Goal: Information Seeking & Learning: Check status

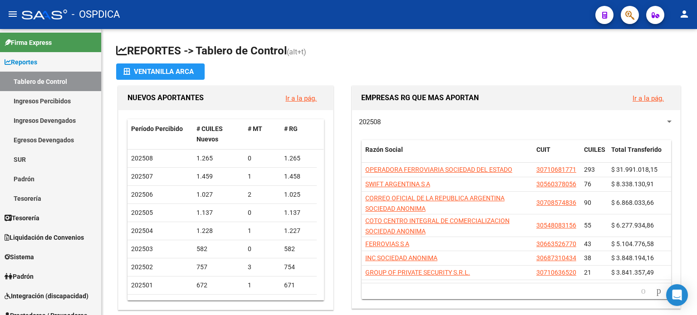
click at [633, 18] on icon "button" at bounding box center [629, 15] width 9 height 10
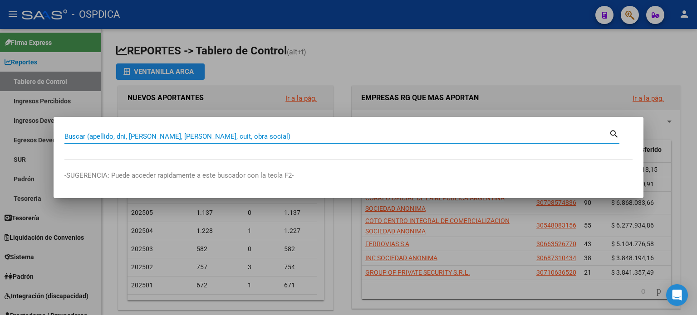
paste input "46200775"
type input "46200775"
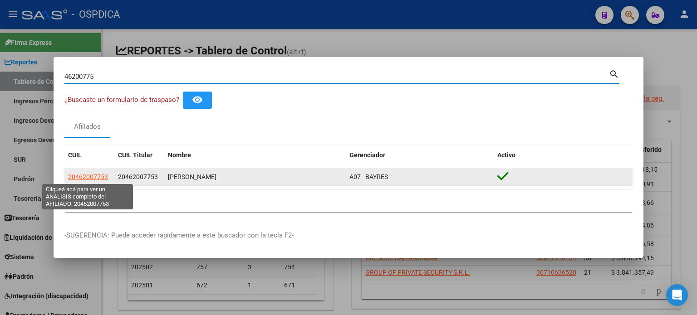
click at [78, 177] on span "20462007753" at bounding box center [88, 176] width 40 height 7
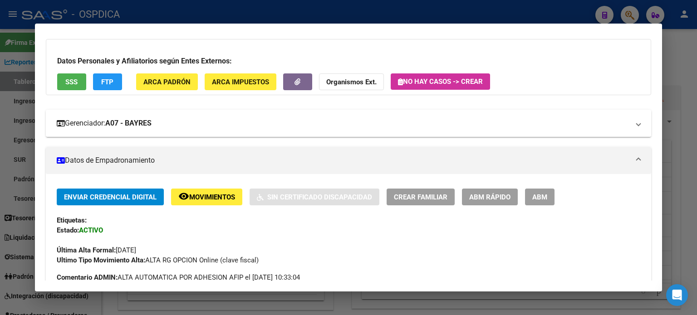
scroll to position [91, 0]
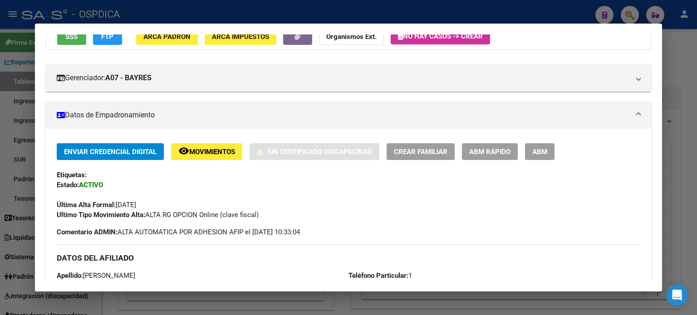
drag, startPoint x: 114, startPoint y: 203, endPoint x: 159, endPoint y: 202, distance: 45.4
click at [159, 202] on div "Última Alta Formal: [DATE]" at bounding box center [348, 200] width 583 height 20
drag, startPoint x: 145, startPoint y: 216, endPoint x: 259, endPoint y: 216, distance: 113.4
click at [259, 216] on span "Ultimo Tipo Movimiento Alta: ALTA RG OPCION Online (clave fiscal)" at bounding box center [158, 215] width 202 height 8
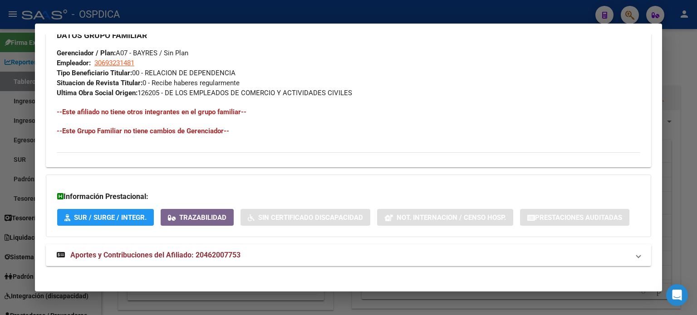
scroll to position [452, 0]
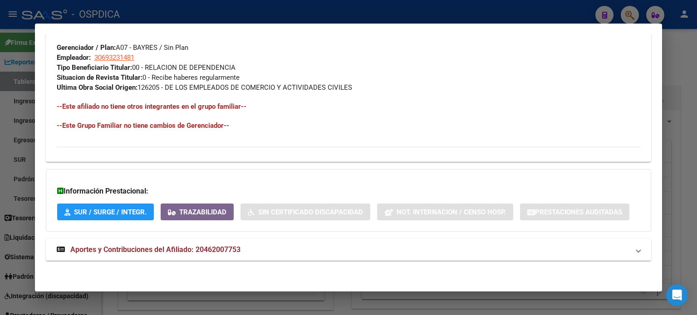
click at [148, 252] on span "Aportes y Contribuciones del Afiliado: 20462007753" at bounding box center [155, 249] width 170 height 9
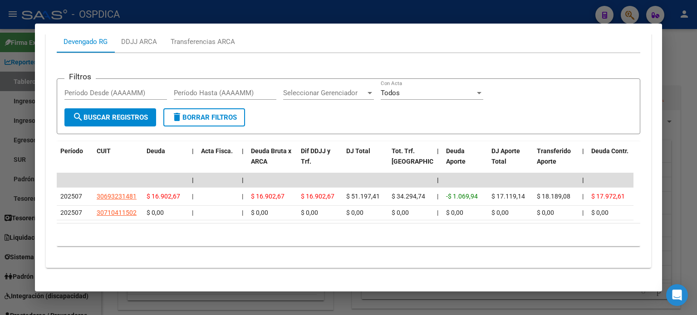
scroll to position [748, 0]
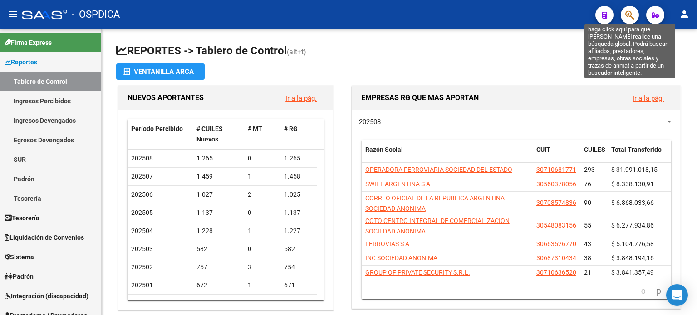
click at [633, 20] on icon "button" at bounding box center [629, 15] width 9 height 10
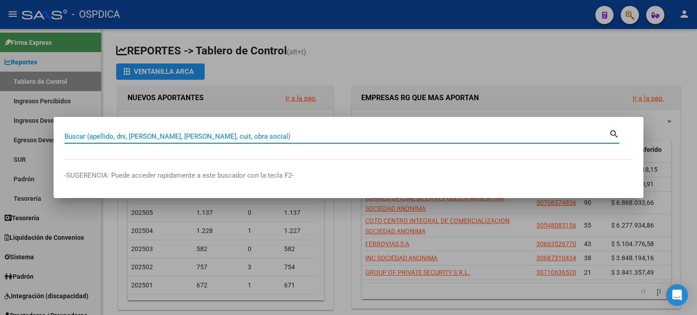
paste input "Segun nuestros registros, tiene una alta de opcion de cambio obra social gestio…"
type input "Segun nuestros registros, tiene una alta de opcion de cambio obra social gestio…"
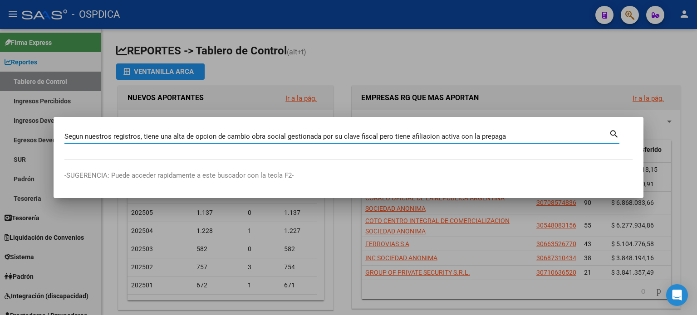
drag, startPoint x: 524, startPoint y: 134, endPoint x: 0, endPoint y: 107, distance: 524.3
click at [0, 107] on div "Segun nuestros registros, tiene una alta de opcion de cambio obra social gestio…" at bounding box center [348, 157] width 697 height 315
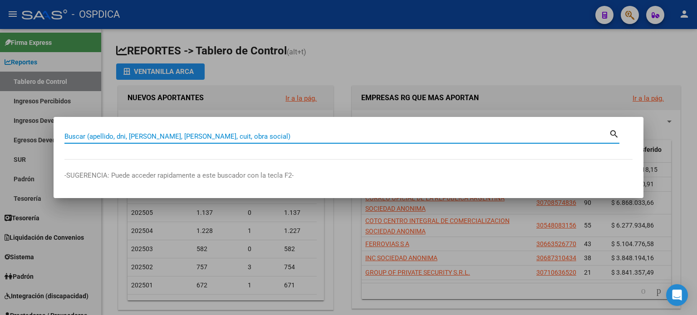
paste input "46200775"
type input "46200775"
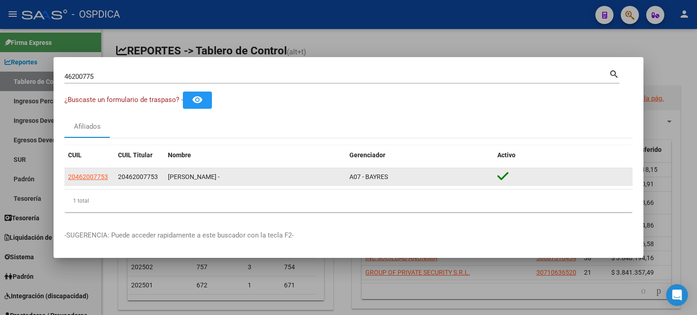
drag, startPoint x: 389, startPoint y: 178, endPoint x: 361, endPoint y: 176, distance: 27.8
click at [361, 176] on div "A07 - BAYRES" at bounding box center [419, 177] width 141 height 10
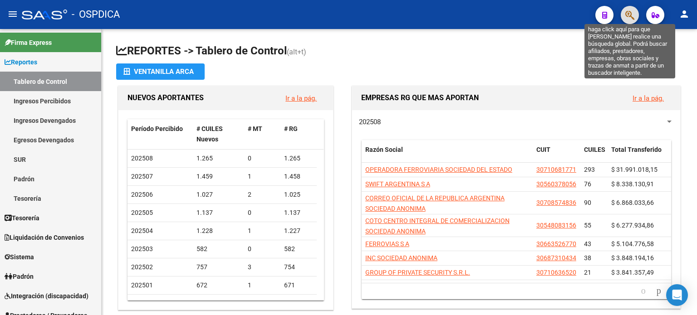
click at [628, 10] on icon "button" at bounding box center [629, 15] width 9 height 10
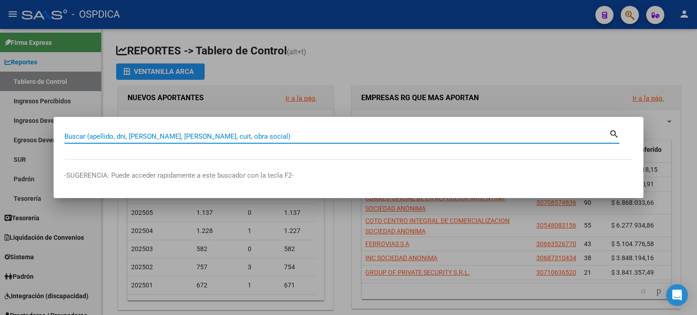
paste input "30935195"
type input "30935195"
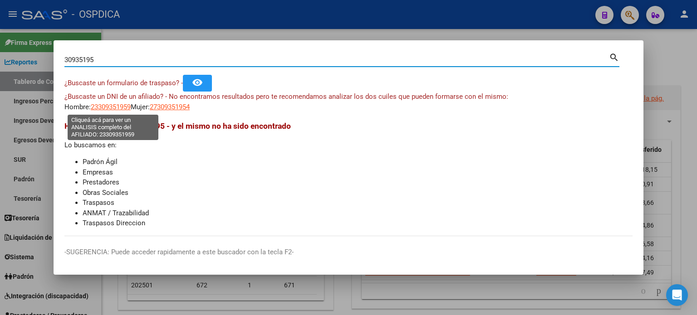
click at [121, 107] on span "23309351959" at bounding box center [111, 107] width 40 height 8
type textarea "23309351959"
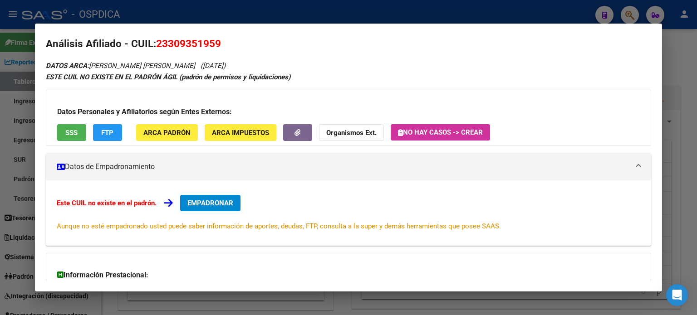
scroll to position [0, 0]
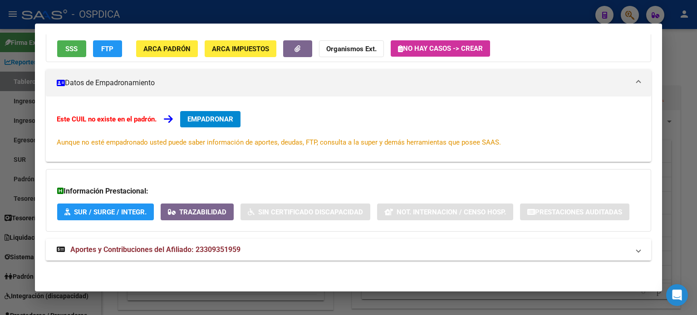
click at [231, 254] on span "Aportes y Contribuciones del Afiliado: 23309351959" at bounding box center [155, 249] width 170 height 9
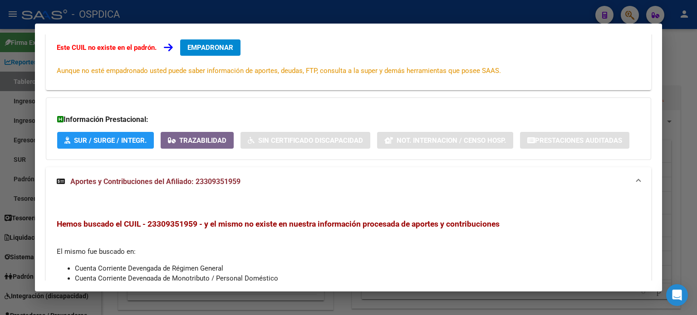
scroll to position [141, 0]
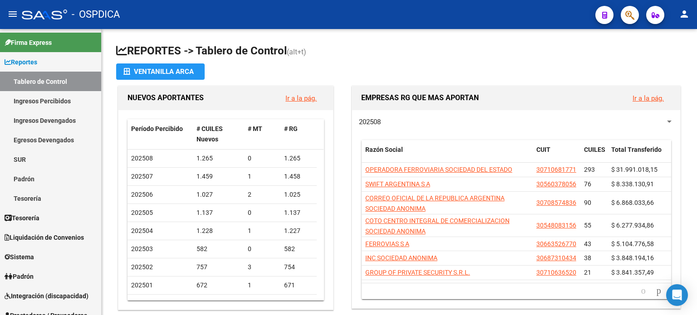
click at [630, 20] on span "button" at bounding box center [629, 15] width 9 height 19
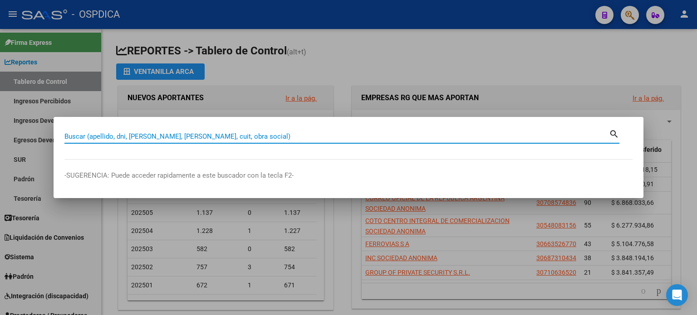
paste input "23309351959"
type input "23309351959"
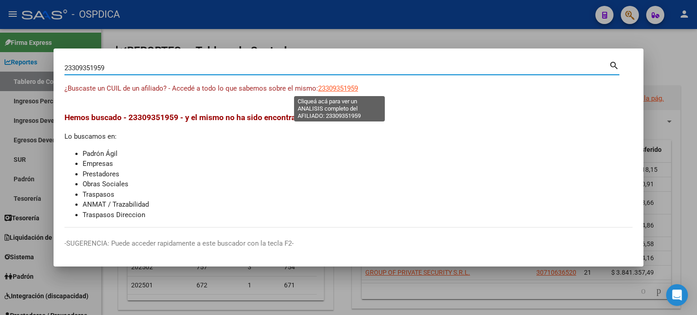
click at [341, 87] on span "23309351959" at bounding box center [338, 88] width 40 height 8
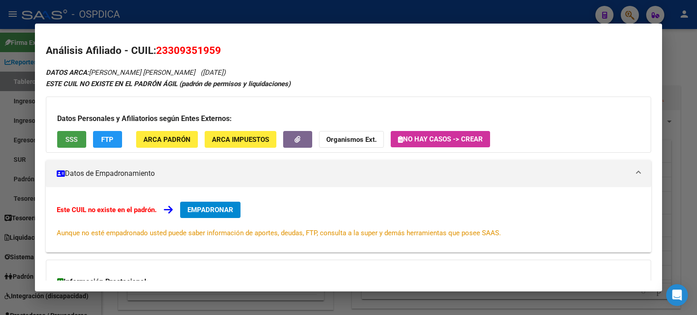
click at [71, 136] on span "SSS" at bounding box center [71, 140] width 12 height 8
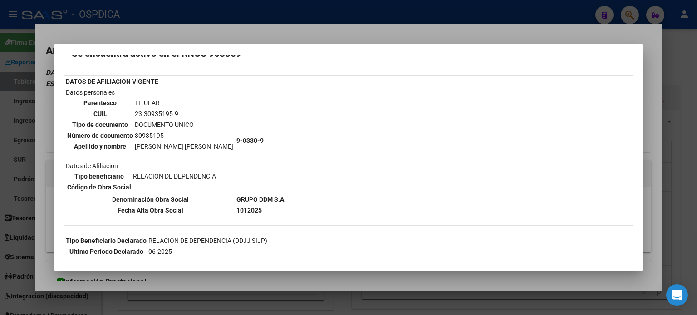
scroll to position [45, 0]
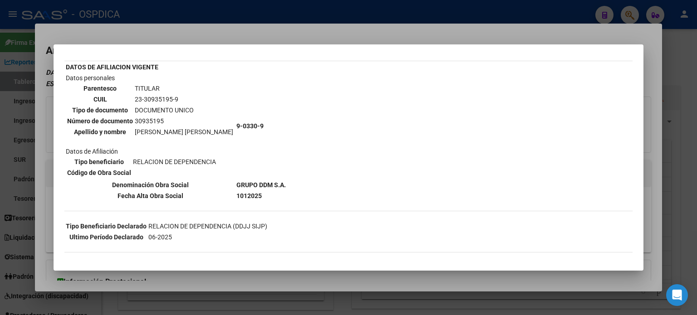
drag, startPoint x: 218, startPoint y: 183, endPoint x: 272, endPoint y: 183, distance: 54.4
click at [272, 183] on div "--INACTIVO en Obra Social-- --Se encuentra activo en el RNOS 903309-- DATOS DE …" at bounding box center [348, 193] width 568 height 351
click at [272, 186] on div "--INACTIVO en Obra Social-- --Se encuentra activo en el RNOS 903309-- DATOS DE …" at bounding box center [348, 193] width 568 height 351
drag, startPoint x: 218, startPoint y: 179, endPoint x: 252, endPoint y: 183, distance: 34.7
click at [252, 183] on b "GRUPO DDM S.A." at bounding box center [260, 184] width 49 height 7
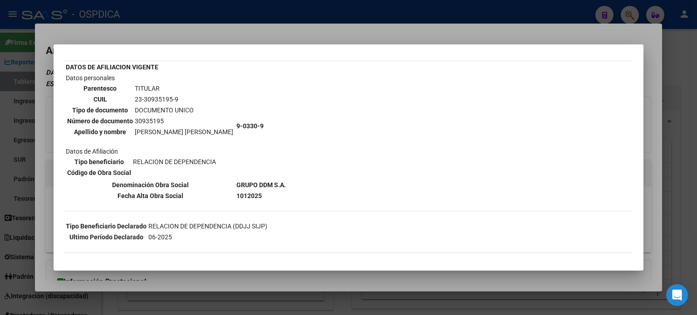
copy b "GRUPO DDM"
click at [623, 14] on div at bounding box center [348, 157] width 697 height 315
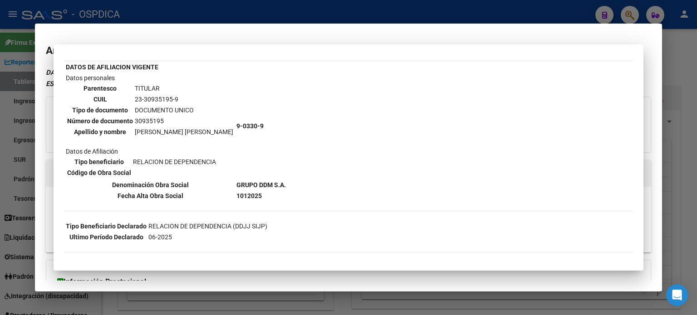
click at [626, 12] on div at bounding box center [348, 157] width 697 height 315
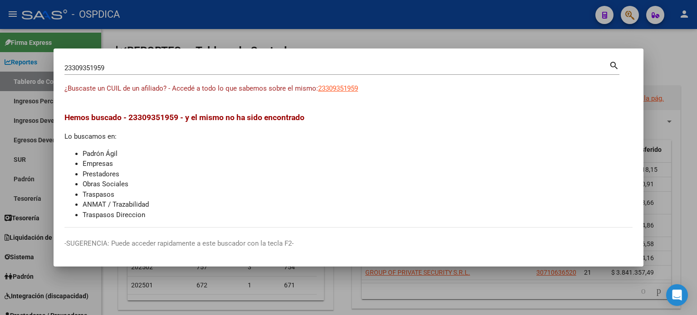
click at [627, 12] on div at bounding box center [348, 157] width 697 height 315
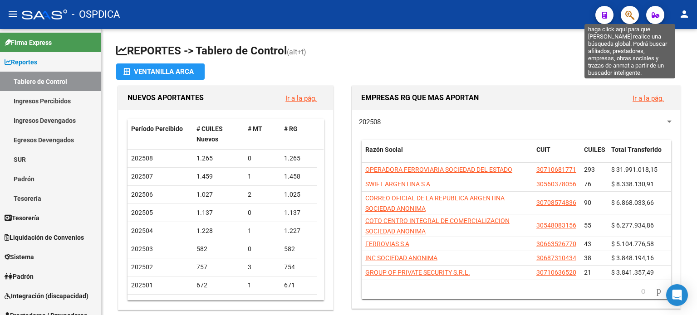
click at [627, 12] on icon "button" at bounding box center [629, 15] width 9 height 10
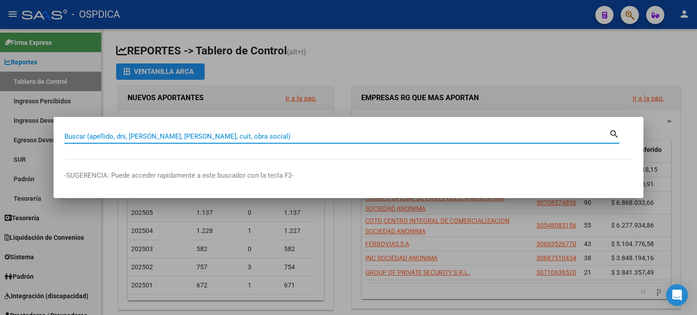
paste input "GRUPO DDM"
type input "GRUPO DDM"
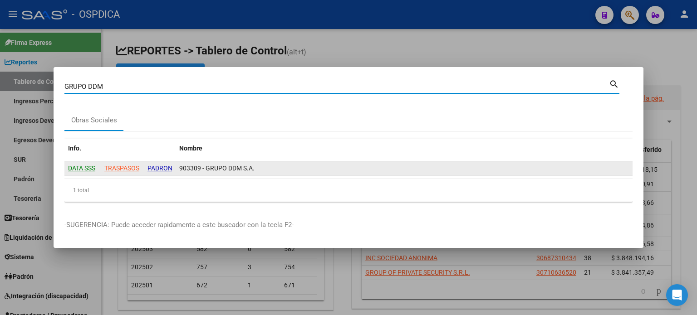
click at [159, 166] on input "PADRON" at bounding box center [159, 168] width 25 height 10
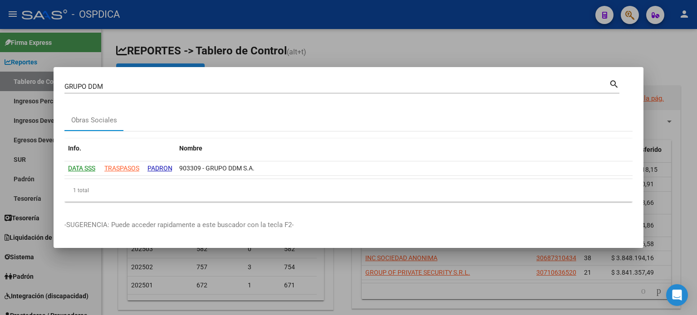
click at [619, 83] on mat-dialog-content "GRUPO DDM Buscar (apellido, dni, [PERSON_NAME], nro traspaso, cuit, obra social…" at bounding box center [349, 143] width 590 height 131
click at [614, 84] on mat-icon "search" at bounding box center [614, 83] width 10 height 11
click at [617, 83] on mat-icon "search" at bounding box center [614, 83] width 10 height 11
click at [612, 47] on div at bounding box center [348, 157] width 697 height 315
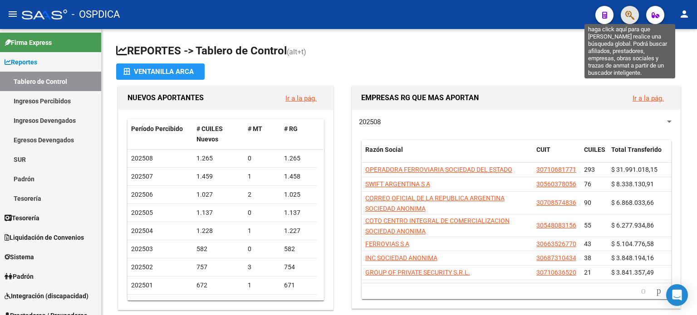
click at [628, 10] on icon "button" at bounding box center [629, 15] width 9 height 10
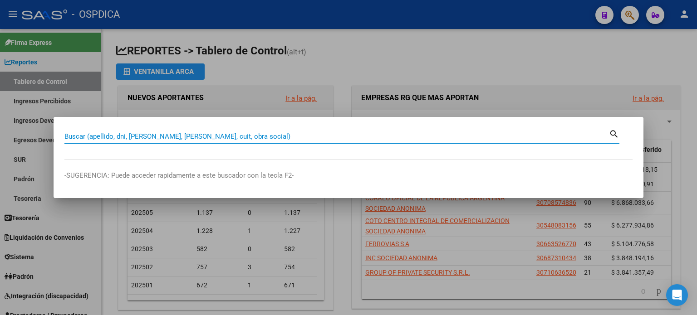
type input "GRUPO DDM"
drag, startPoint x: 118, startPoint y: 137, endPoint x: 34, endPoint y: 122, distance: 85.7
click at [34, 122] on div "GRUPO DDM Buscar (apellido, dni, cuil, nro traspaso, cuit, obra social) search …" at bounding box center [348, 157] width 697 height 315
paste input "30935195"
type input "30935195"
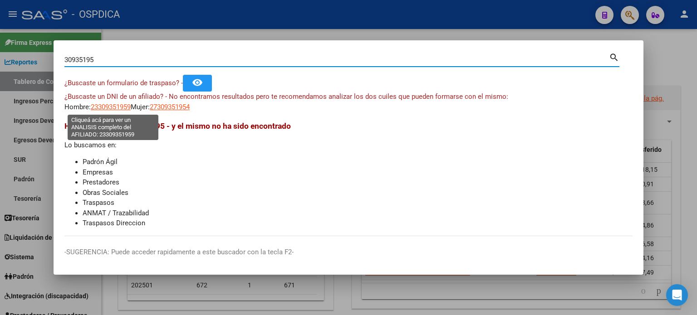
click at [95, 107] on span "23309351959" at bounding box center [111, 107] width 40 height 8
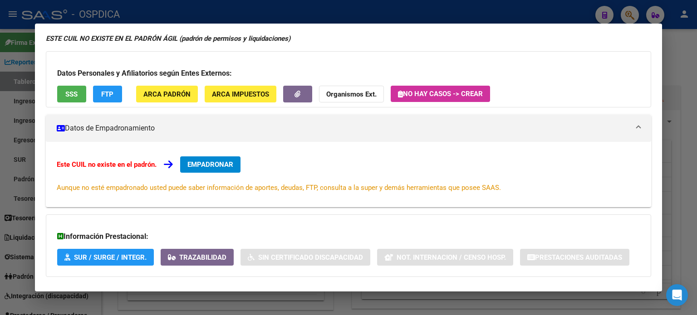
scroll to position [0, 0]
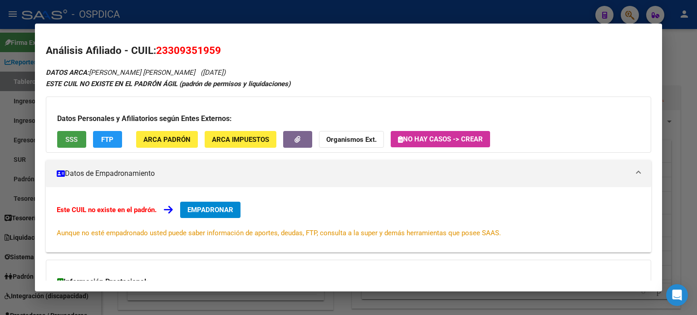
click at [71, 140] on span "SSS" at bounding box center [71, 140] width 12 height 8
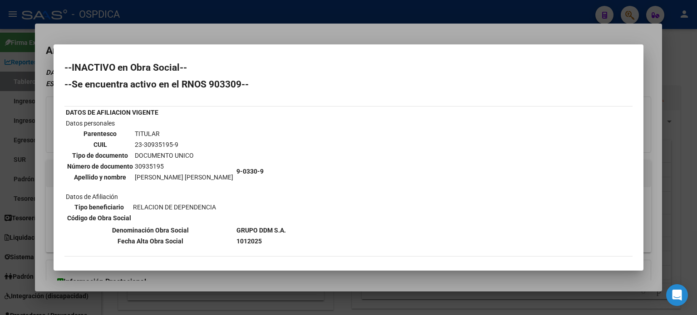
click at [230, 36] on div at bounding box center [348, 157] width 697 height 315
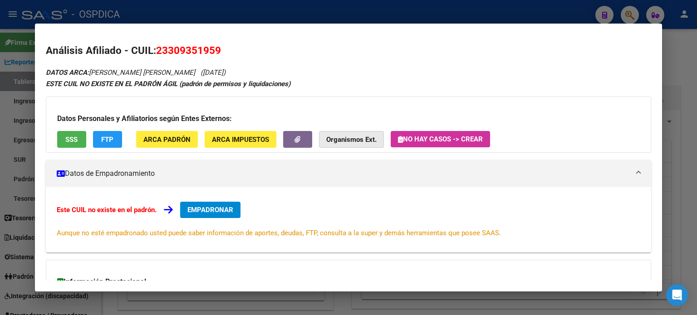
click at [354, 141] on strong "Organismos Ext." at bounding box center [351, 140] width 50 height 8
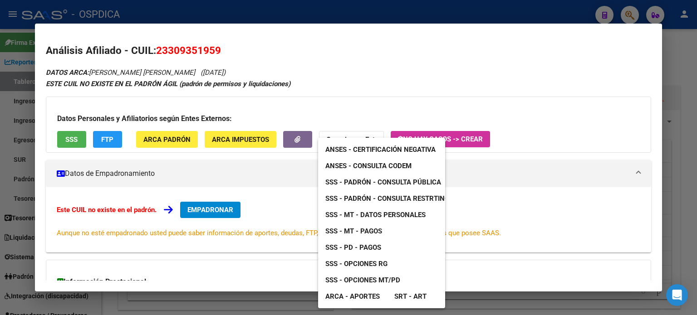
click at [354, 168] on span "ANSES - Consulta CODEM" at bounding box center [368, 166] width 86 height 8
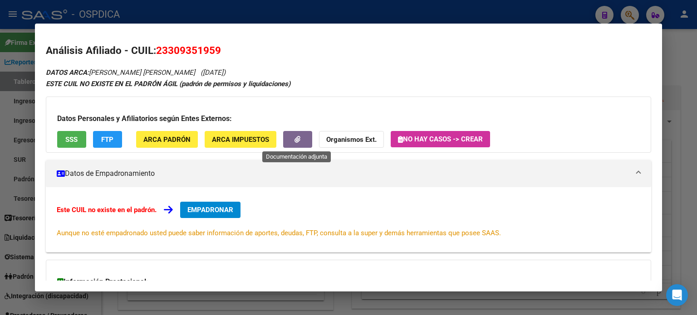
click at [307, 142] on button "button" at bounding box center [297, 139] width 29 height 17
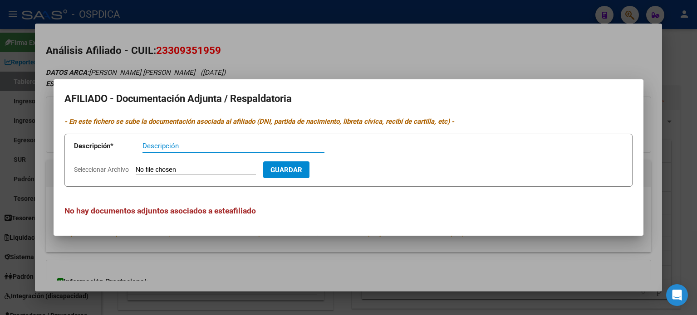
click at [377, 59] on div at bounding box center [348, 157] width 697 height 315
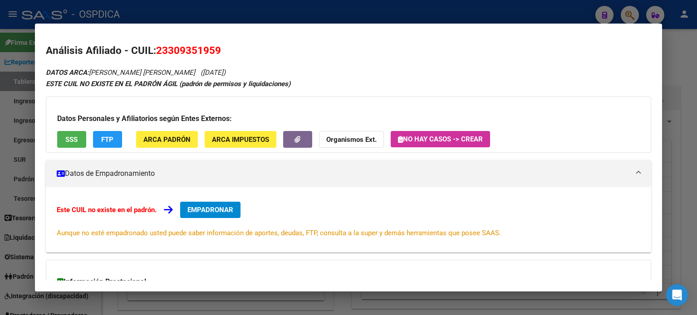
click at [359, 140] on strong "Organismos Ext." at bounding box center [351, 140] width 50 height 8
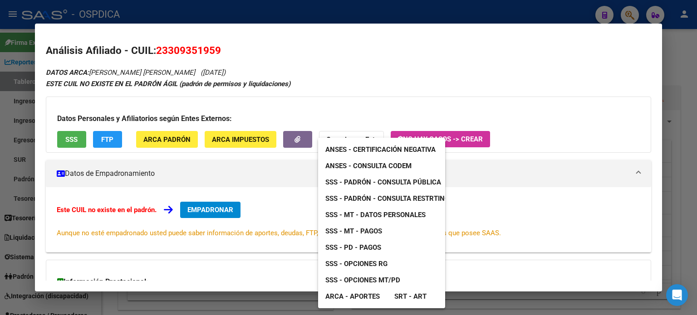
click at [364, 161] on link "ANSES - Consulta CODEM" at bounding box center [368, 166] width 101 height 16
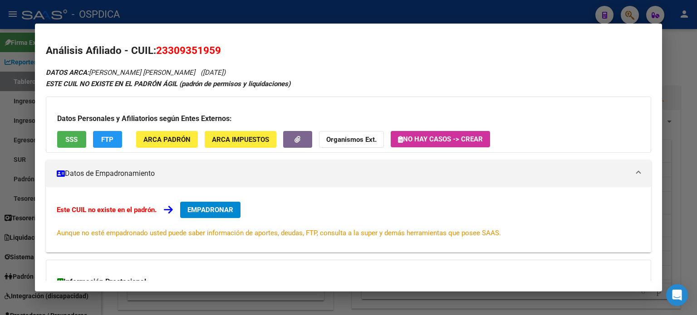
drag, startPoint x: 158, startPoint y: 48, endPoint x: 225, endPoint y: 54, distance: 67.4
click at [226, 55] on h2 "Análisis Afiliado - CUIL: 23309351959" at bounding box center [348, 50] width 605 height 15
copy span "23309351959"
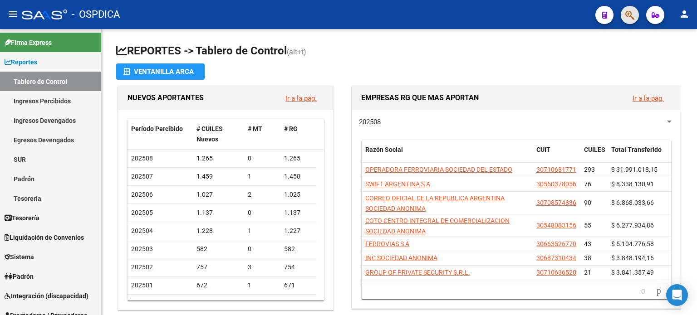
click at [635, 12] on button "button" at bounding box center [630, 15] width 18 height 18
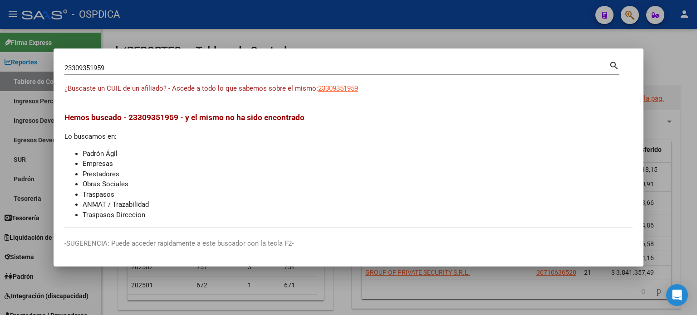
drag, startPoint x: 192, startPoint y: 117, endPoint x: 307, endPoint y: 122, distance: 114.9
click at [304, 122] on span "Hemos buscado - 23309351959 - y el mismo no ha sido encontrado" at bounding box center [184, 117] width 240 height 9
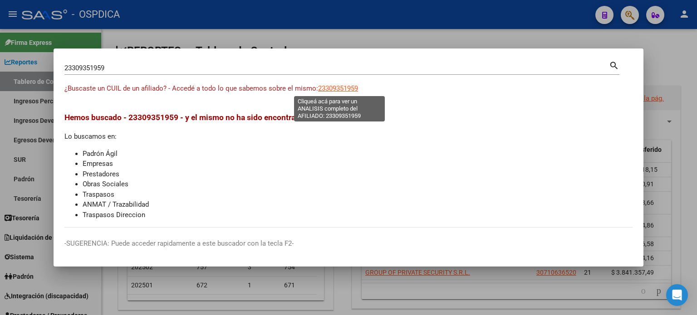
click at [334, 90] on span "23309351959" at bounding box center [338, 88] width 40 height 8
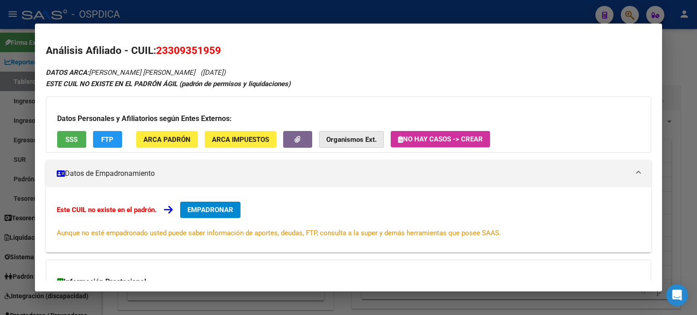
click at [343, 136] on strong "Organismos Ext." at bounding box center [351, 140] width 50 height 8
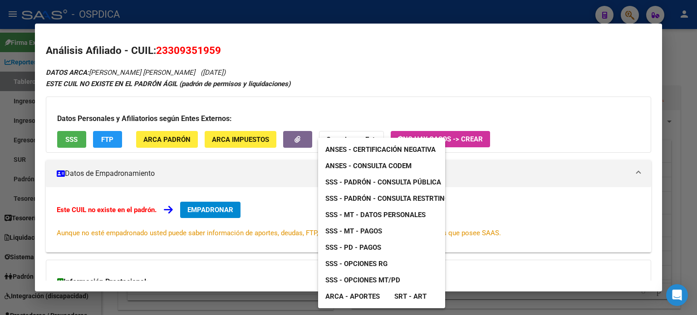
click at [359, 108] on div at bounding box center [348, 157] width 697 height 315
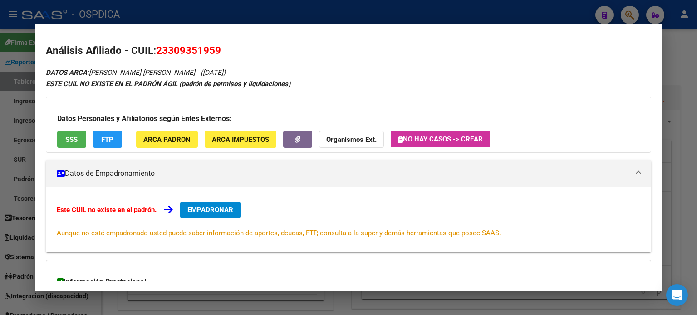
click at [630, 14] on div at bounding box center [348, 157] width 697 height 315
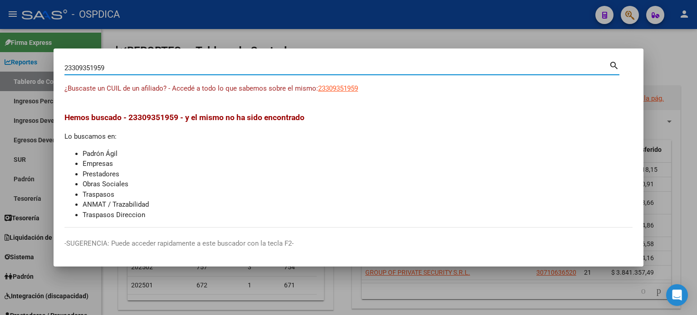
drag, startPoint x: 125, startPoint y: 67, endPoint x: 64, endPoint y: 54, distance: 62.1
click at [64, 54] on mat-dialog-container "23309351959 Buscar (apellido, dni, cuil, nro traspaso, cuit, obra social) searc…" at bounding box center [349, 158] width 590 height 218
paste input "46200775"
type input "46200775"
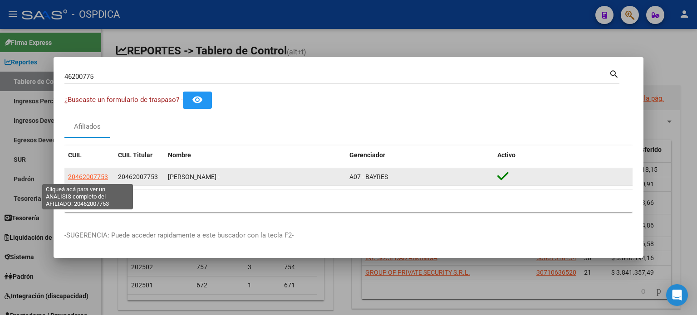
click at [76, 177] on span "20462007753" at bounding box center [88, 176] width 40 height 7
type textarea "20462007753"
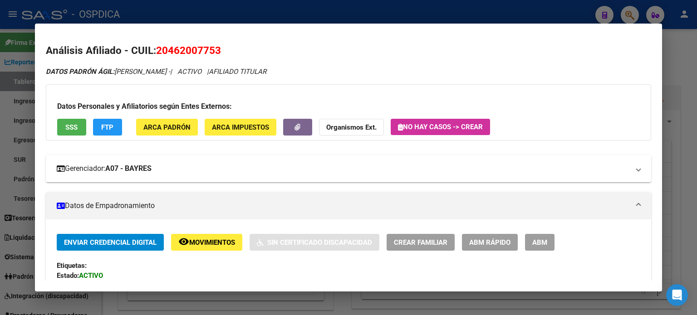
click at [148, 168] on strong "A07 - BAYRES" at bounding box center [128, 168] width 46 height 11
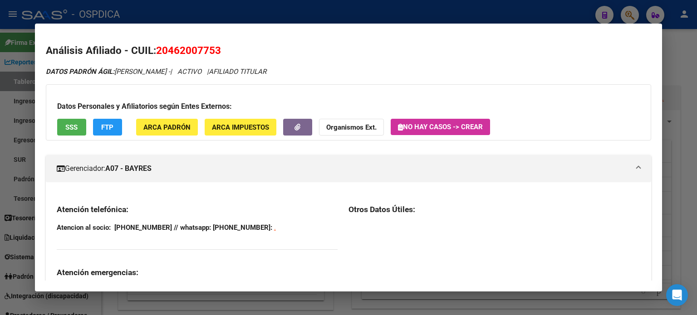
click at [148, 168] on strong "A07 - BAYRES" at bounding box center [128, 168] width 46 height 11
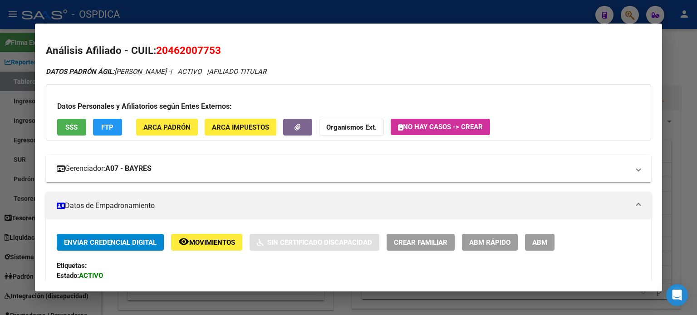
click at [154, 175] on mat-expansion-panel-header "Gerenciador: A07 - BAYRES" at bounding box center [348, 168] width 605 height 27
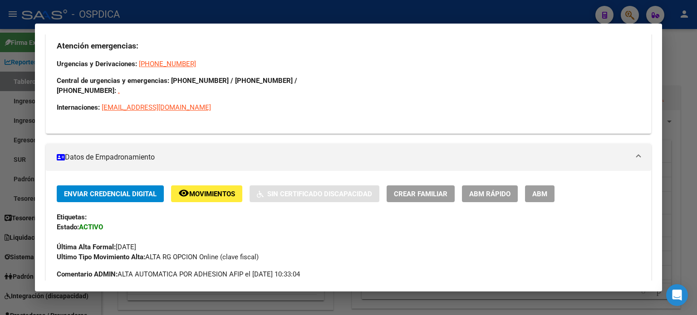
scroll to position [272, 0]
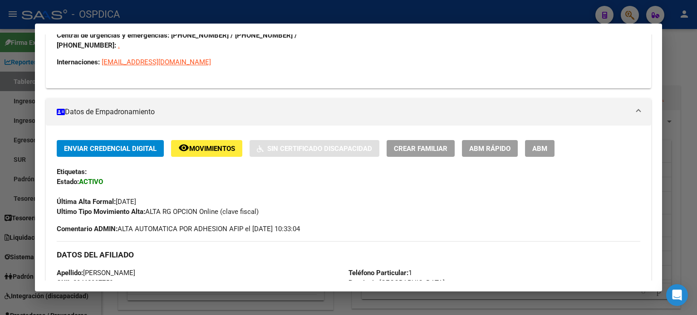
drag, startPoint x: 81, startPoint y: 172, endPoint x: 103, endPoint y: 177, distance: 22.7
click at [103, 177] on div "Enviar Credencial Digital remove_red_eye Movimientos Sin Certificado Discapacid…" at bounding box center [348, 178] width 583 height 77
drag, startPoint x: 151, startPoint y: 190, endPoint x: 113, endPoint y: 193, distance: 38.7
click at [113, 198] on span "Última Alta Formal: [DATE]" at bounding box center [96, 202] width 79 height 8
drag, startPoint x: 264, startPoint y: 199, endPoint x: 148, endPoint y: 206, distance: 115.9
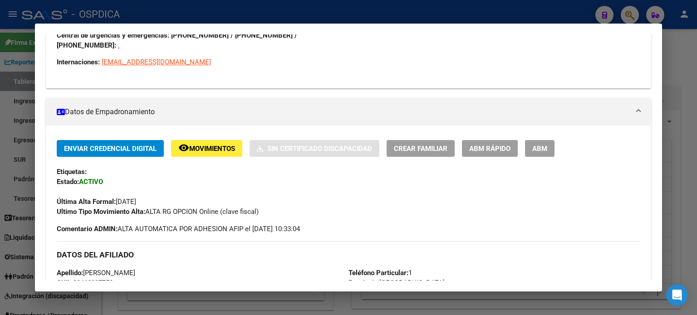
click at [148, 207] on div "Ultimo Tipo Movimiento Alta: ALTA RG OPCION Online (clave fiscal)" at bounding box center [348, 212] width 583 height 10
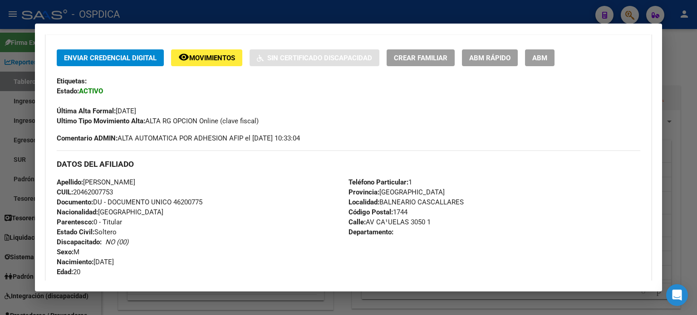
scroll to position [408, 0]
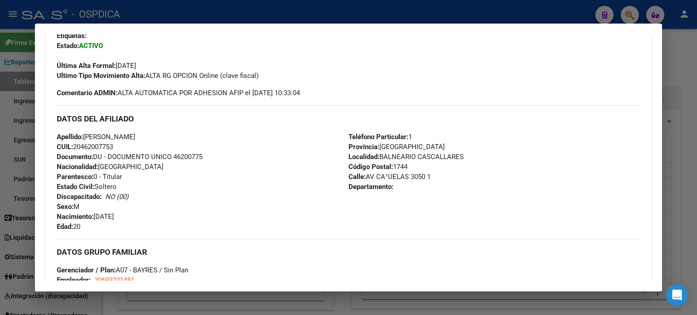
drag, startPoint x: 56, startPoint y: 103, endPoint x: 406, endPoint y: 167, distance: 355.7
click at [406, 167] on div "Enviar Credencial Digital remove_red_eye Movimientos Sin Certificado Discapacid…" at bounding box center [348, 190] width 605 height 373
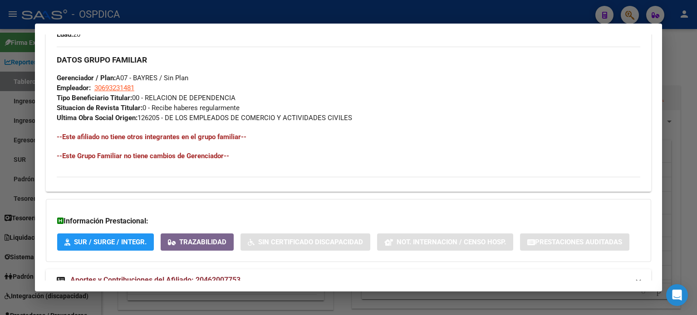
scroll to position [621, 0]
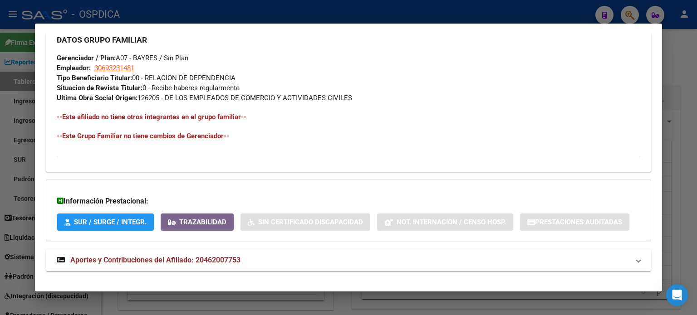
click at [125, 255] on strong "Aportes y Contribuciones del Afiliado: 20462007753" at bounding box center [149, 260] width 184 height 11
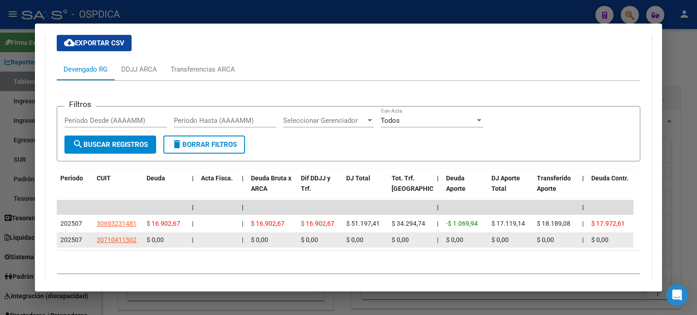
scroll to position [901, 0]
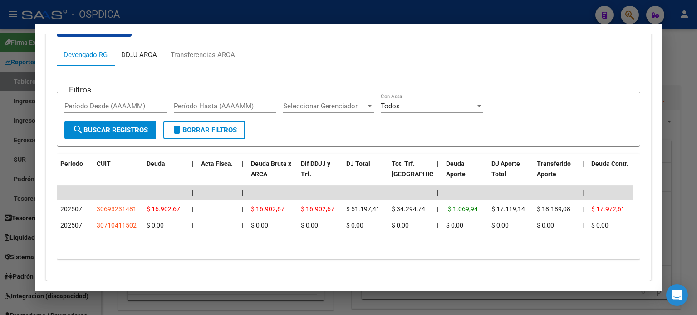
click at [154, 50] on div "DDJJ ARCA" at bounding box center [139, 55] width 36 height 10
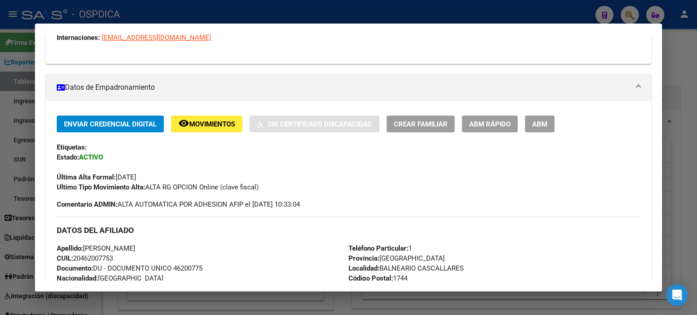
scroll to position [174, 0]
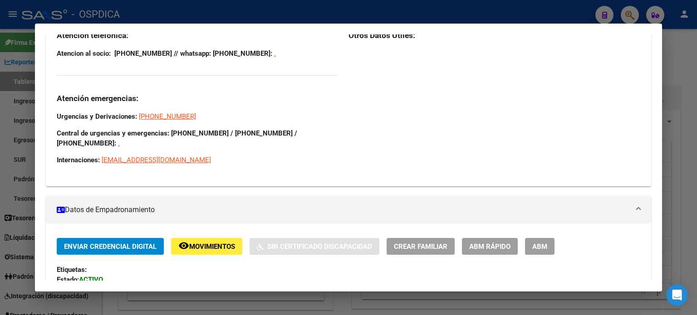
click at [625, 10] on div at bounding box center [348, 157] width 697 height 315
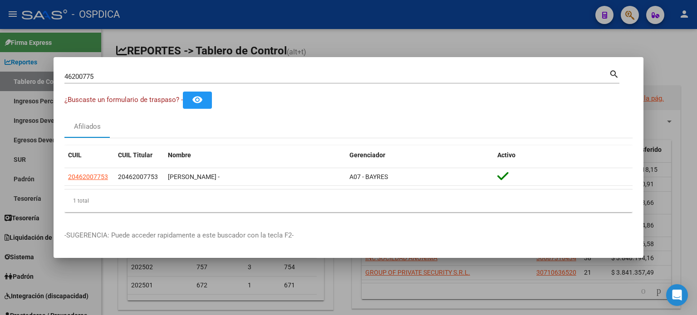
click at [628, 12] on div at bounding box center [348, 157] width 697 height 315
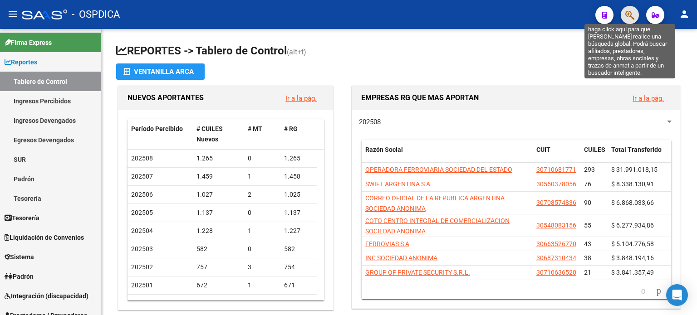
click at [628, 12] on icon "button" at bounding box center [629, 15] width 9 height 10
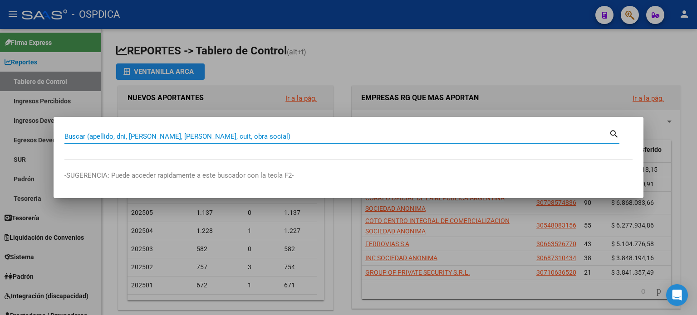
paste input "30935195"
type input "30935195"
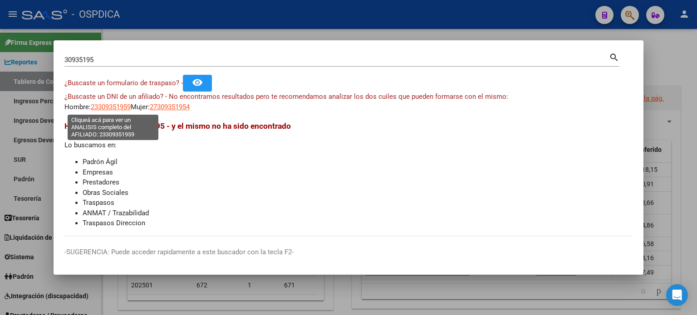
click at [114, 109] on span "23309351959" at bounding box center [111, 107] width 40 height 8
type textarea "23309351959"
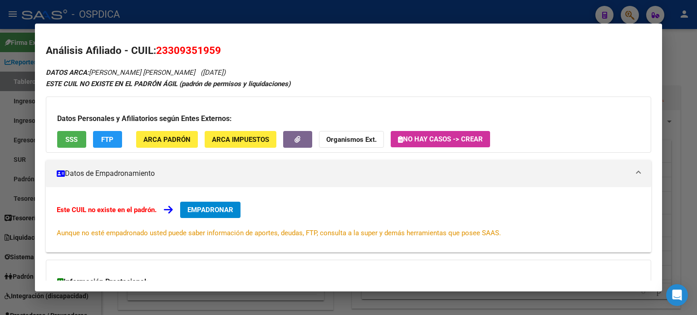
drag, startPoint x: 59, startPoint y: 210, endPoint x: 154, endPoint y: 206, distance: 95.3
click at [154, 206] on strong "Este CUIL no existe en el padrón." at bounding box center [107, 210] width 100 height 8
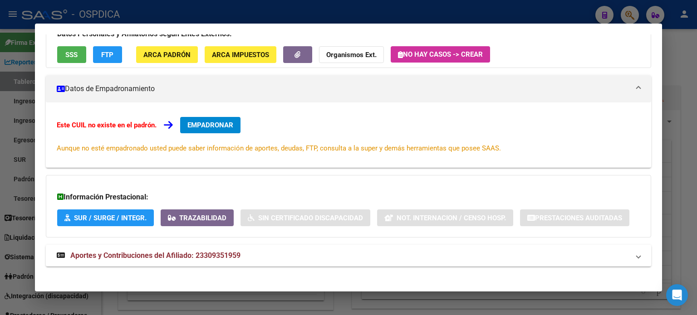
scroll to position [91, 0]
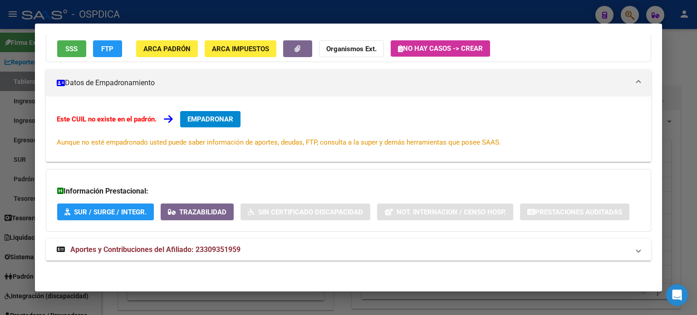
click at [174, 259] on mat-expansion-panel-header "Aportes y Contribuciones del Afiliado: 23309351959" at bounding box center [348, 250] width 605 height 22
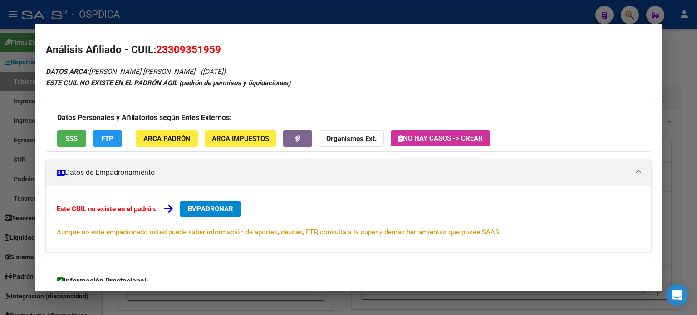
scroll to position [0, 0]
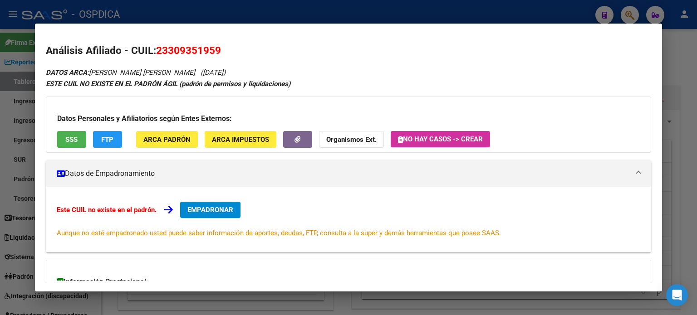
drag, startPoint x: 54, startPoint y: 114, endPoint x: 227, endPoint y: 126, distance: 174.2
click at [227, 126] on div "Datos Personales y Afiliatorios según Entes Externos: SSS FTP ARCA Padrón ARCA …" at bounding box center [348, 125] width 605 height 56
click at [333, 137] on strong "Organismos Ext." at bounding box center [351, 140] width 50 height 8
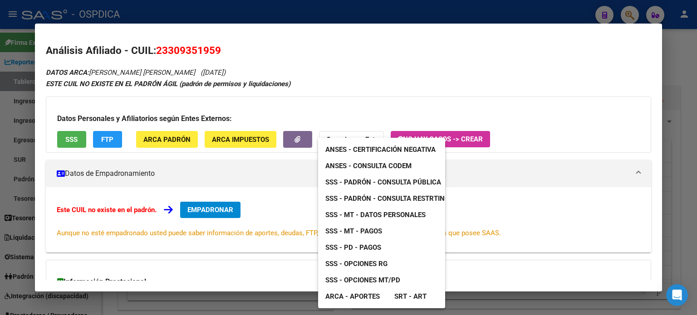
click at [77, 139] on div at bounding box center [348, 157] width 697 height 315
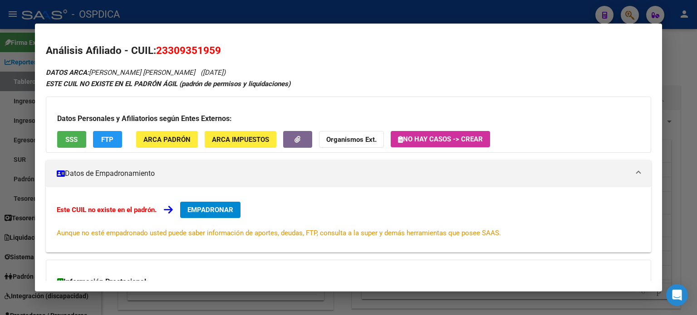
click at [77, 139] on span "SSS" at bounding box center [71, 140] width 12 height 8
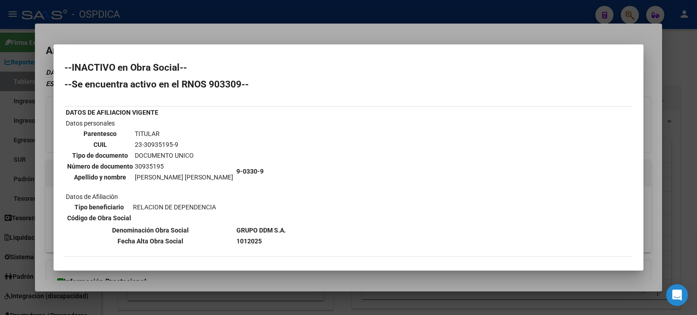
drag, startPoint x: 68, startPoint y: 216, endPoint x: 125, endPoint y: 215, distance: 57.6
click at [125, 215] on th "Código de Obra Social" at bounding box center [99, 218] width 65 height 10
drag, startPoint x: 217, startPoint y: 238, endPoint x: 225, endPoint y: 239, distance: 7.8
click at [236, 242] on b "1012025" at bounding box center [248, 241] width 25 height 7
click at [236, 238] on b "1012025" at bounding box center [248, 241] width 25 height 7
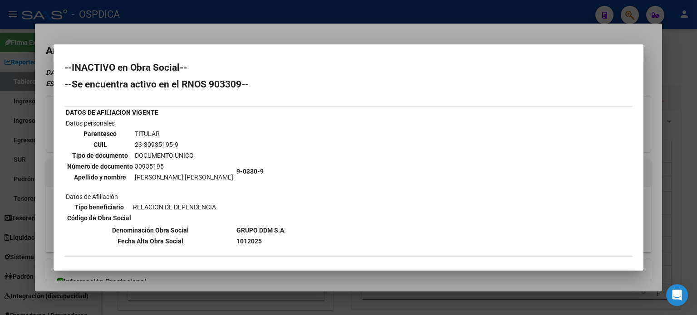
drag, startPoint x: 220, startPoint y: 240, endPoint x: 255, endPoint y: 243, distance: 35.9
click at [255, 243] on td "1012025" at bounding box center [261, 241] width 50 height 10
drag, startPoint x: 215, startPoint y: 228, endPoint x: 274, endPoint y: 226, distance: 59.4
click at [274, 226] on div "--INACTIVO en Obra Social-- --Se encuentra activo en el RNOS 903309-- DATOS DE …" at bounding box center [348, 238] width 568 height 351
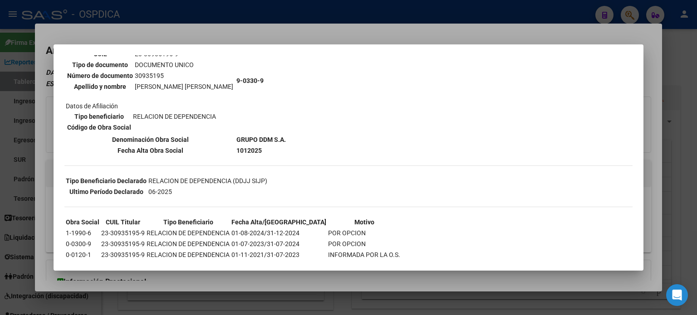
scroll to position [45, 0]
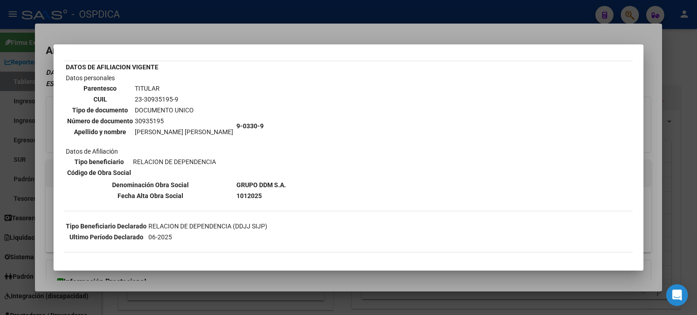
drag, startPoint x: 214, startPoint y: 121, endPoint x: 248, endPoint y: 125, distance: 34.7
click at [248, 125] on tr "Datos personales Parentesco TITULAR CUIL 23-30935195-9 Tipo de documento DOCUME…" at bounding box center [175, 126] width 221 height 106
click at [236, 125] on b "9-0330-9" at bounding box center [249, 125] width 27 height 7
drag, startPoint x: 219, startPoint y: 124, endPoint x: 256, endPoint y: 136, distance: 39.0
click at [256, 136] on td "9-0330-9" at bounding box center [261, 126] width 50 height 106
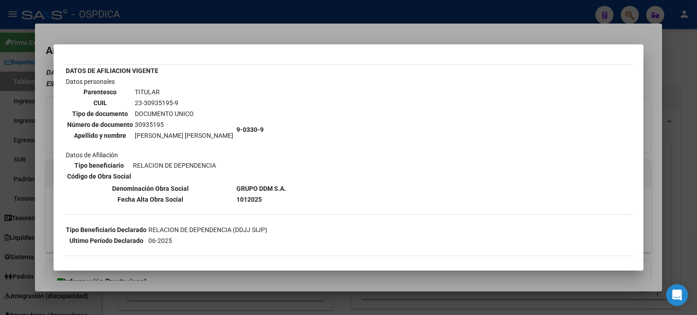
scroll to position [58, 0]
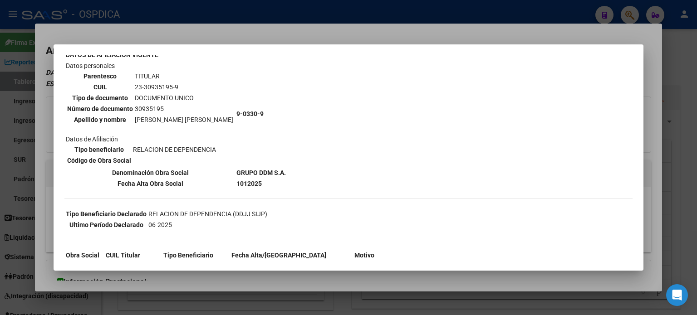
drag, startPoint x: 220, startPoint y: 174, endPoint x: 258, endPoint y: 176, distance: 37.7
click at [258, 176] on tbody "DATOS DE AFILIACION VIGENTE Datos personales Parentesco TITULAR CUIL 23-3093519…" at bounding box center [175, 119] width 221 height 139
click at [280, 155] on div "--INACTIVO en Obra Social-- --Se encuentra activo en el RNOS 903309-- DATOS DE …" at bounding box center [348, 180] width 568 height 351
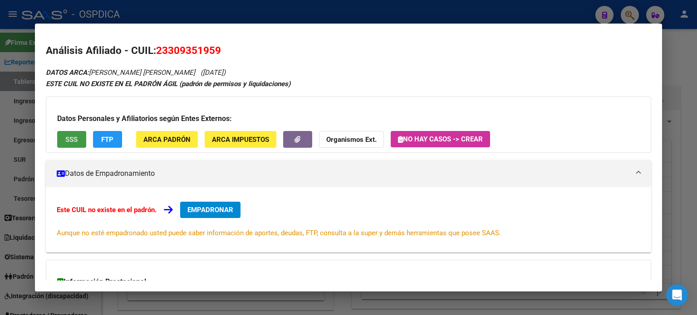
click at [343, 136] on strong "Organismos Ext." at bounding box center [351, 140] width 50 height 8
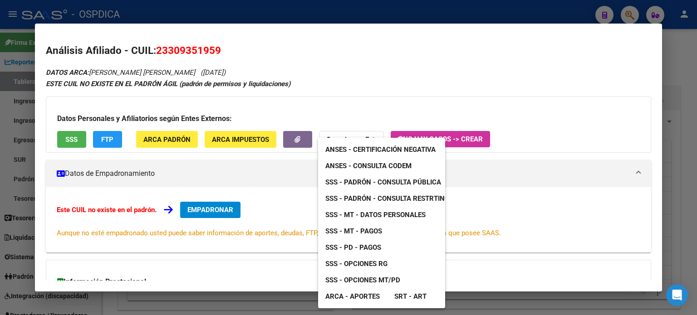
click at [344, 168] on span "ANSES - Consulta CODEM" at bounding box center [368, 166] width 86 height 8
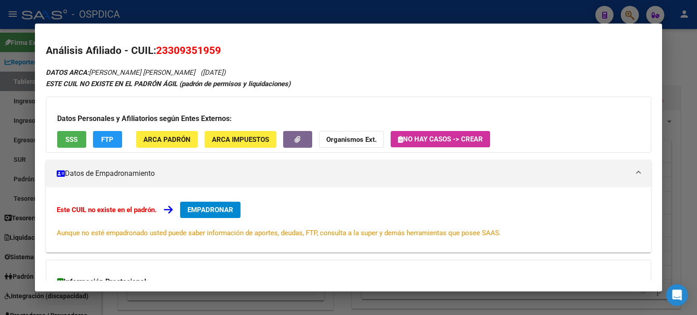
click at [631, 32] on mat-dialog-container "Análisis Afiliado - CUIL: 23309351959 DATOS ARCA: [PERSON_NAME] [PERSON_NAME] (…" at bounding box center [348, 158] width 627 height 268
click at [631, 23] on div at bounding box center [348, 157] width 697 height 315
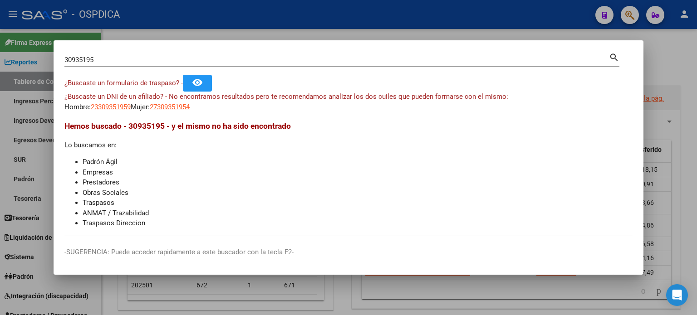
click at [629, 13] on div at bounding box center [348, 157] width 697 height 315
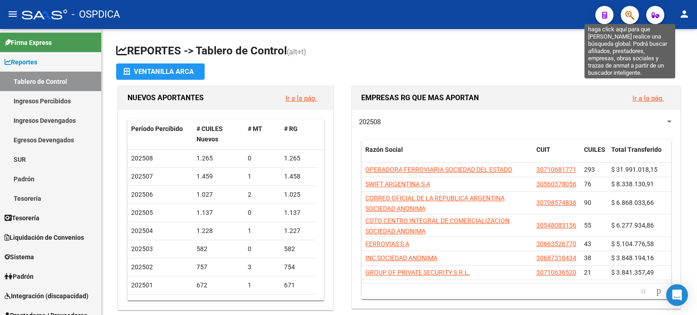
click at [629, 13] on icon "button" at bounding box center [629, 15] width 9 height 10
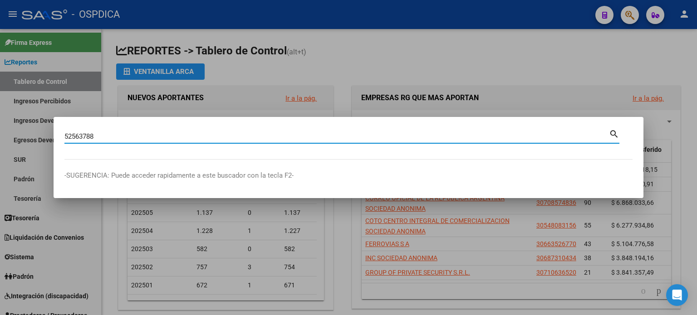
type input "52563788"
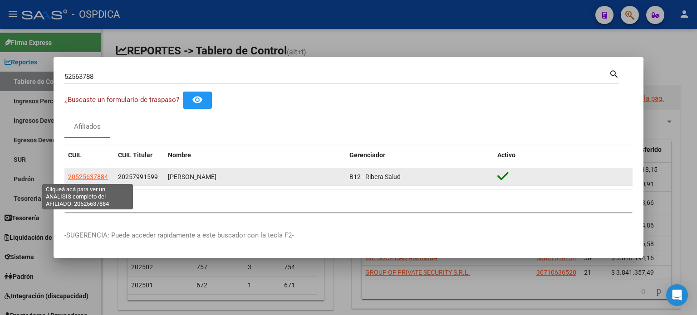
click at [87, 176] on span "20525637884" at bounding box center [88, 176] width 40 height 7
type textarea "20525637884"
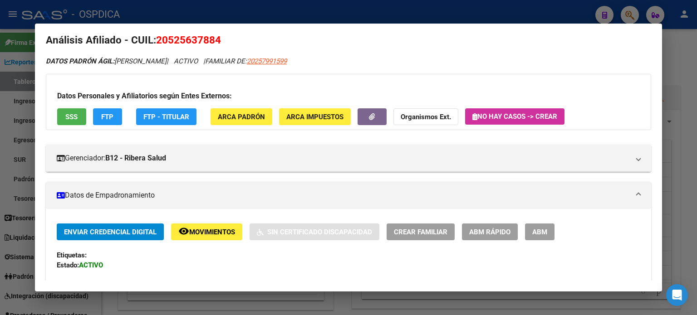
scroll to position [0, 0]
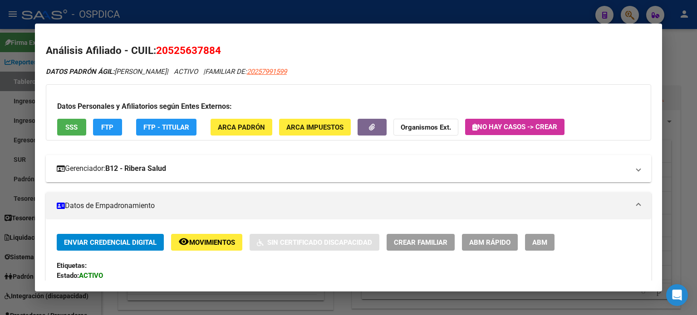
click at [166, 172] on strong "B12 - Ribera Salud" at bounding box center [135, 168] width 61 height 11
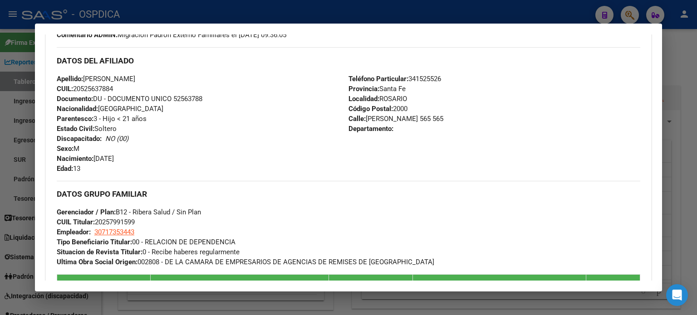
scroll to position [454, 0]
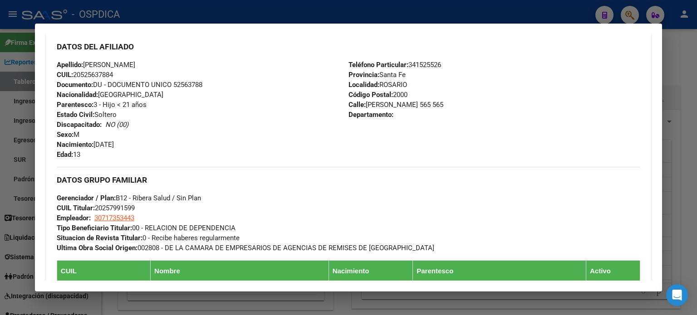
drag, startPoint x: 98, startPoint y: 206, endPoint x: 141, endPoint y: 210, distance: 43.7
click at [141, 210] on div "DATOS GRUPO FAMILIAR Gerenciador / Plan: B12 - [PERSON_NAME] / Sin Plan CUIL Ti…" at bounding box center [348, 210] width 583 height 86
copy span "20257991599"
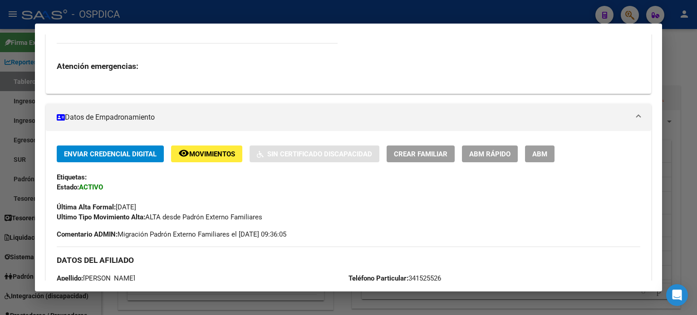
scroll to position [227, 0]
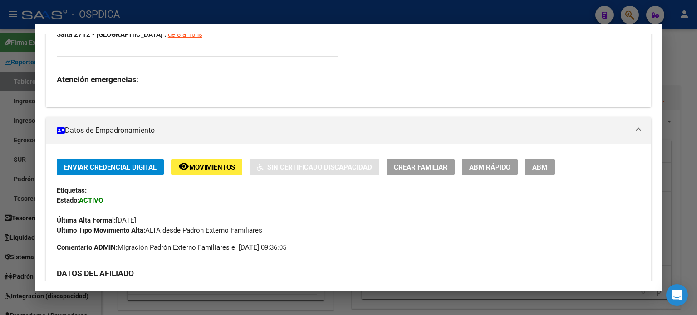
click at [636, 11] on div at bounding box center [348, 157] width 697 height 315
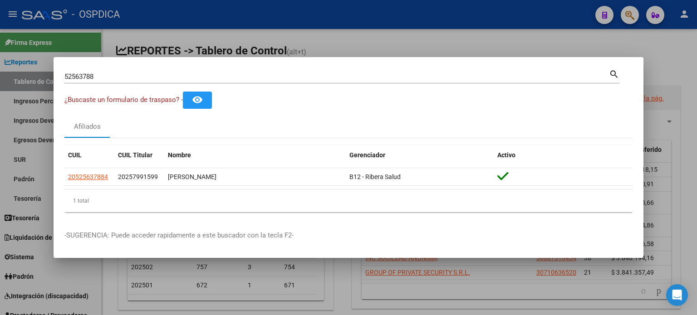
click at [635, 12] on div at bounding box center [348, 157] width 697 height 315
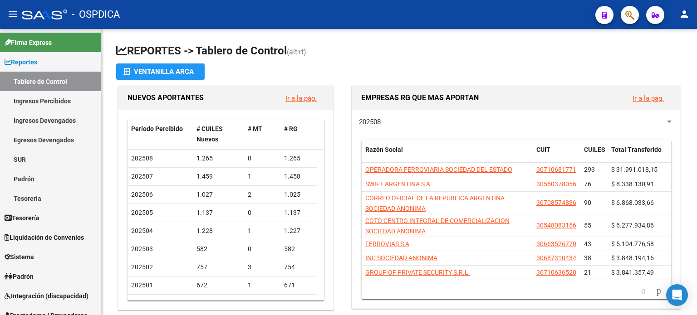
click at [635, 12] on button "button" at bounding box center [630, 15] width 18 height 18
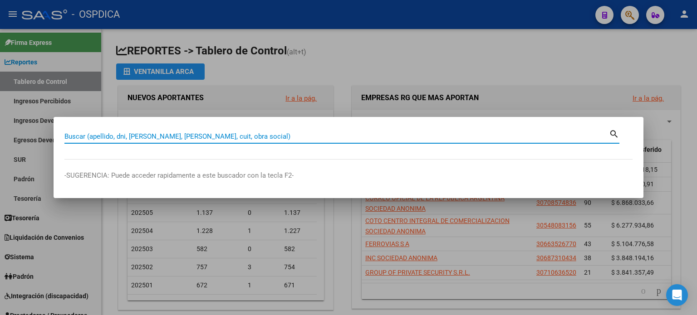
paste input "20257991599"
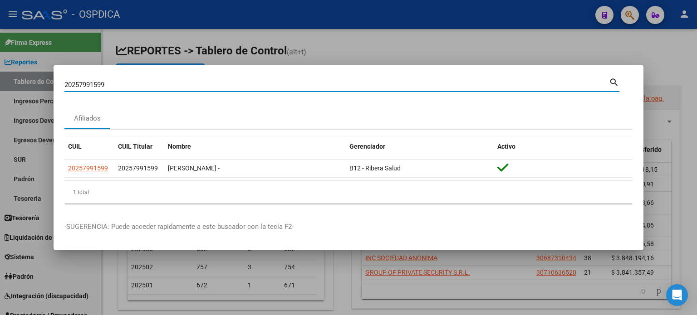
drag, startPoint x: 132, startPoint y: 81, endPoint x: 55, endPoint y: 75, distance: 76.9
click at [55, 75] on mat-dialog-container "20257991599 Buscar (apellido, dni, cuil, nro traspaso, cuit, obra social) searc…" at bounding box center [349, 157] width 590 height 185
type input "52563788"
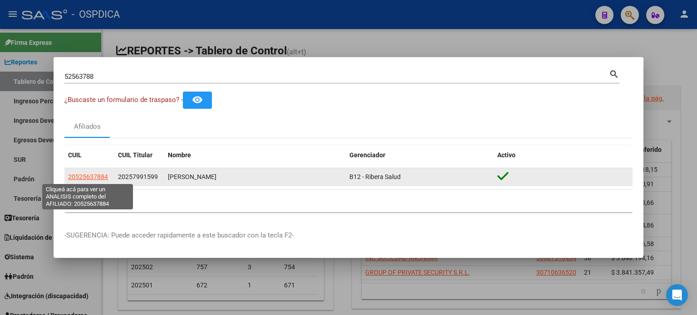
click at [103, 178] on span "20525637884" at bounding box center [88, 176] width 40 height 7
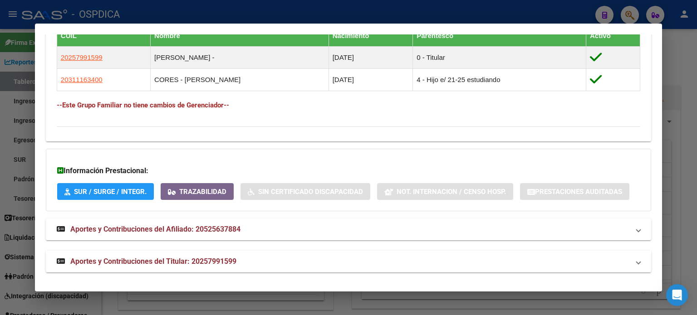
scroll to position [538, 0]
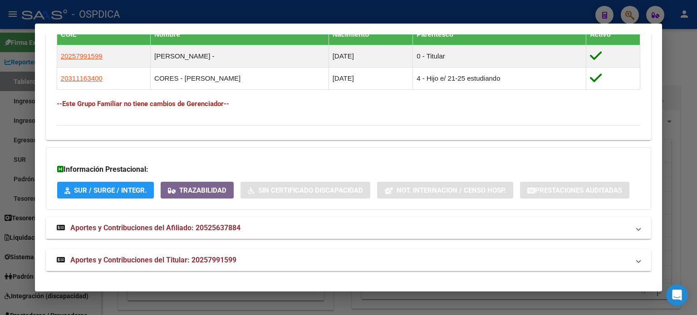
click at [181, 257] on span "Aportes y Contribuciones del Titular: 20257991599" at bounding box center [153, 260] width 166 height 9
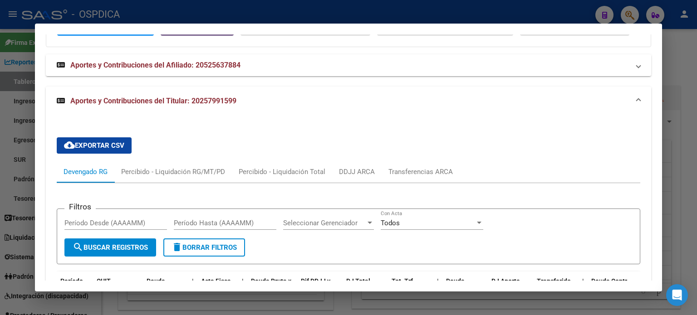
scroll to position [656, 0]
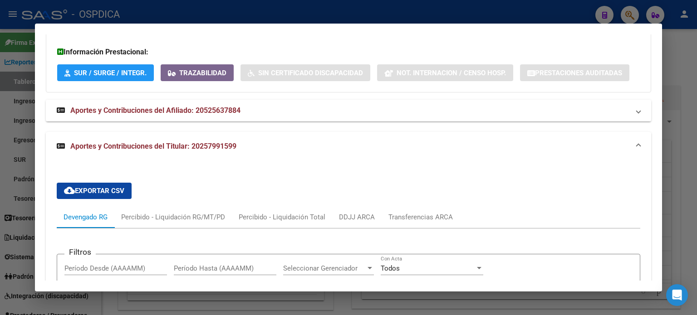
click at [205, 110] on span "Aportes y Contribuciones del Afiliado: 20525637884" at bounding box center [155, 110] width 170 height 9
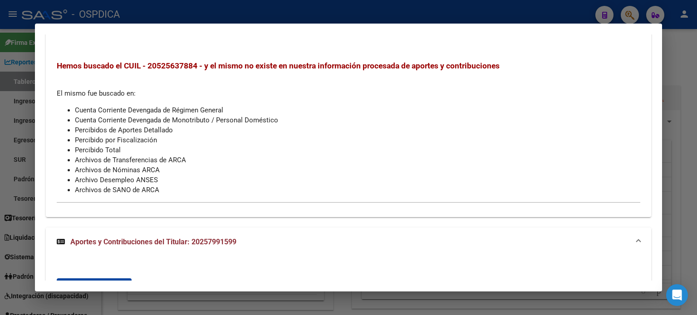
scroll to position [928, 0]
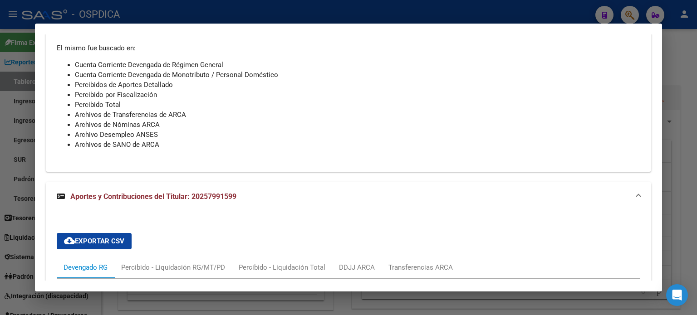
click at [155, 185] on mat-expansion-panel-header "Aportes y Contribuciones del Titular: 20257991599" at bounding box center [348, 196] width 605 height 29
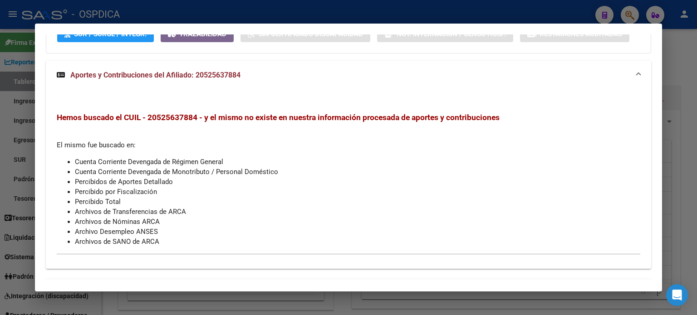
scroll to position [680, 0]
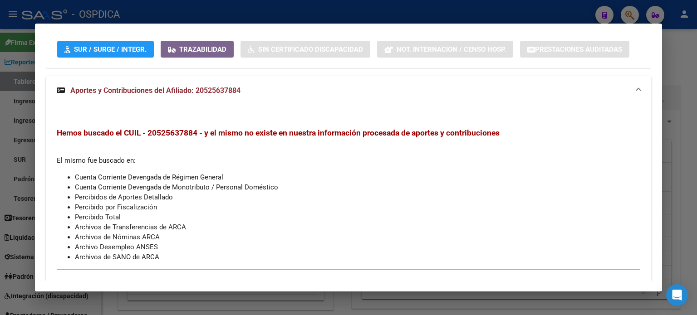
click at [181, 90] on span "Aportes y Contribuciones del Afiliado: 20525637884" at bounding box center [155, 90] width 170 height 9
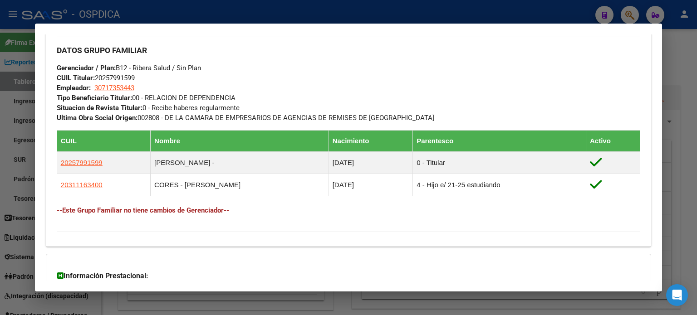
scroll to position [448, 0]
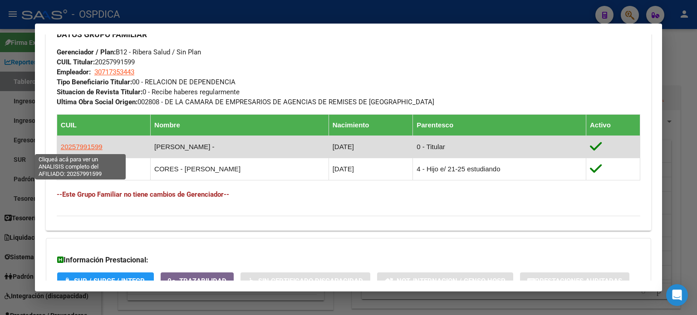
click at [86, 145] on span "20257991599" at bounding box center [82, 147] width 42 height 8
type textarea "20257991599"
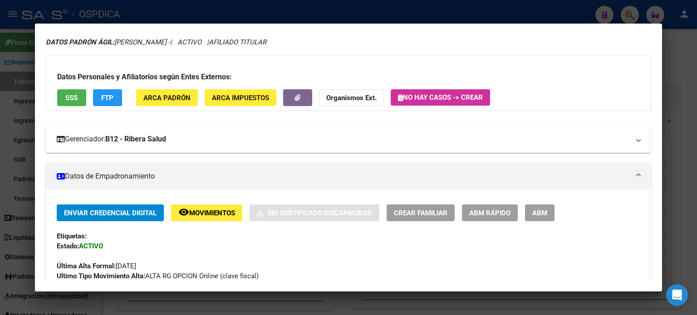
scroll to position [45, 0]
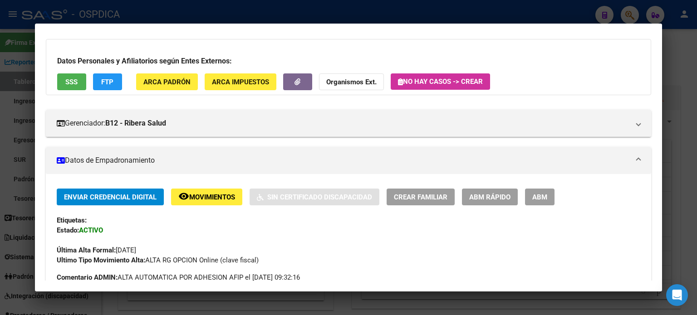
click at [339, 82] on strong "Organismos Ext." at bounding box center [351, 82] width 50 height 8
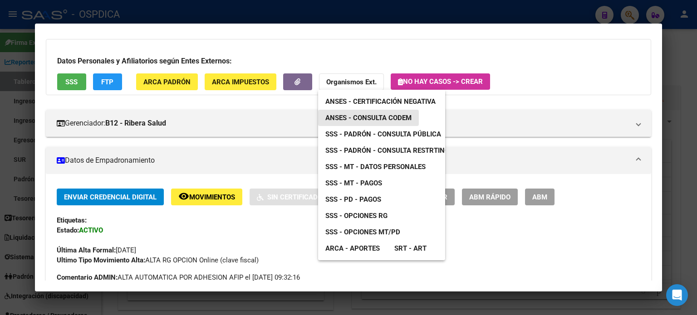
click at [352, 119] on span "ANSES - Consulta CODEM" at bounding box center [368, 118] width 86 height 8
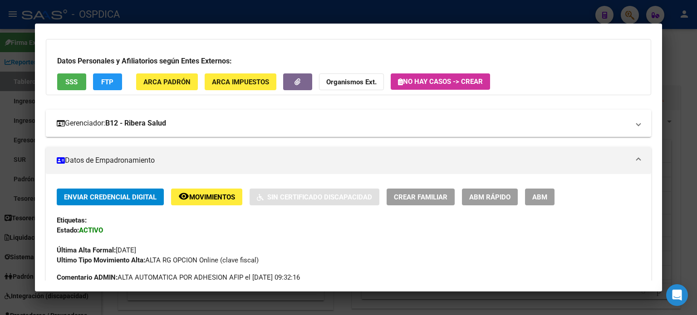
scroll to position [0, 0]
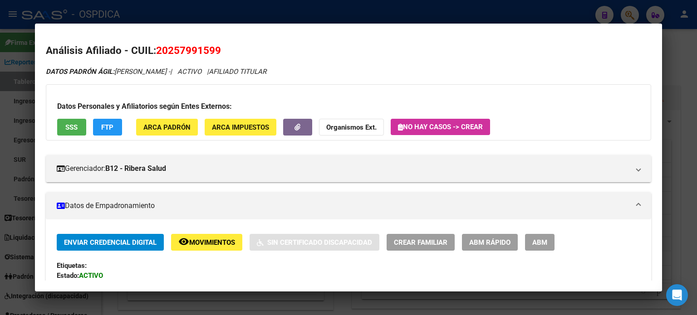
drag, startPoint x: 158, startPoint y: 49, endPoint x: 218, endPoint y: 50, distance: 59.5
click at [218, 50] on span "20257991599" at bounding box center [188, 50] width 65 height 12
copy span "20257991599"
click at [690, 48] on div at bounding box center [348, 157] width 697 height 315
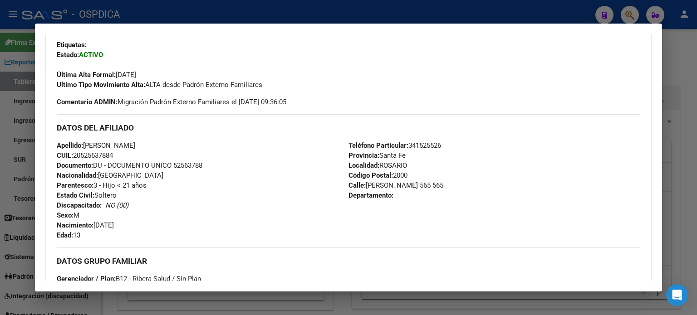
scroll to position [176, 0]
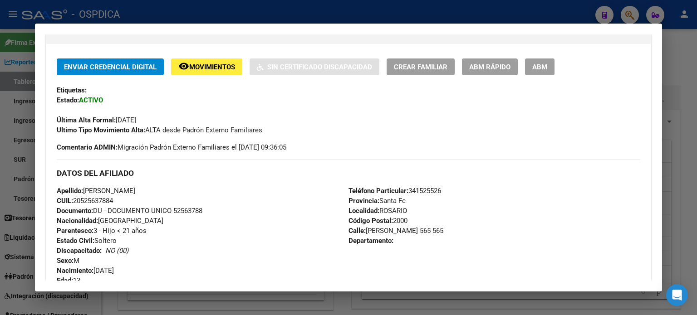
drag, startPoint x: 121, startPoint y: 201, endPoint x: 76, endPoint y: 203, distance: 45.0
click at [76, 203] on div "Apellido: [PERSON_NAME] CUIL: 20525637884 Documento: DU - DOCUMENTO UNICO 52563…" at bounding box center [203, 236] width 292 height 100
copy span "20525637884"
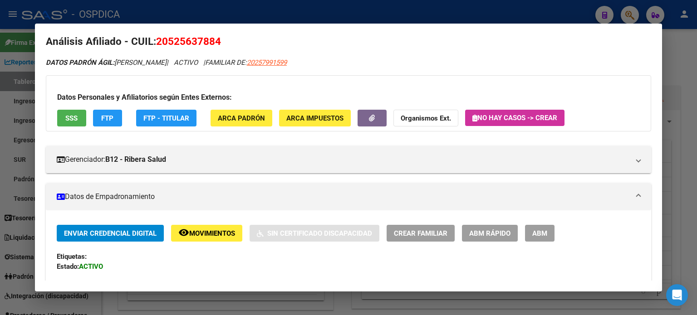
scroll to position [0, 0]
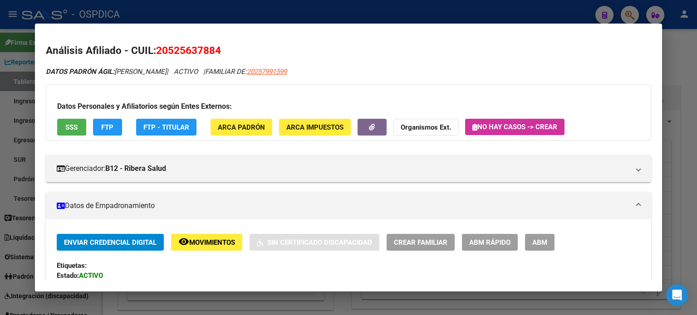
click at [71, 127] on span "SSS" at bounding box center [71, 127] width 12 height 8
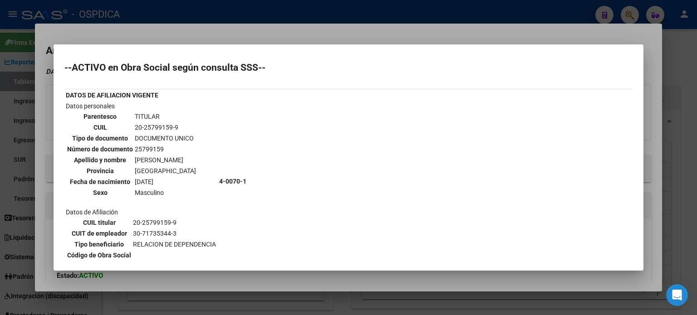
click at [256, 31] on div at bounding box center [348, 157] width 697 height 315
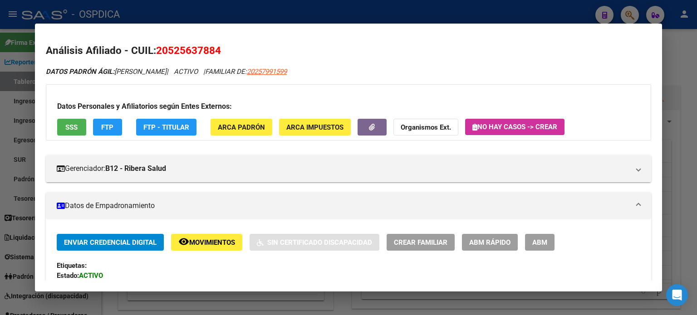
click at [256, 31] on mat-dialog-container "Análisis Afiliado - CUIL: 20525637884 DATOS PADRÓN ÁGIL: [PERSON_NAME] | ACTIVO…" at bounding box center [348, 158] width 627 height 268
click at [633, 10] on div at bounding box center [348, 157] width 697 height 315
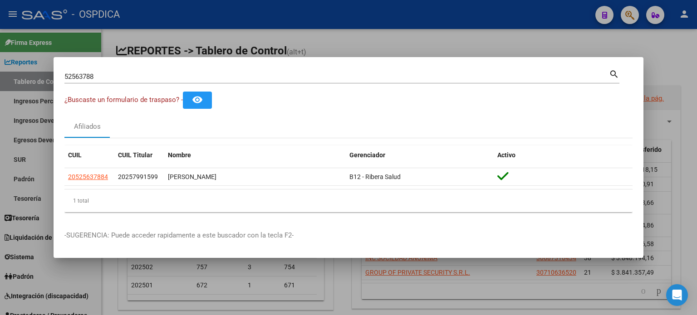
drag, startPoint x: 641, startPoint y: 14, endPoint x: 633, endPoint y: 17, distance: 7.9
click at [639, 15] on div at bounding box center [348, 157] width 697 height 315
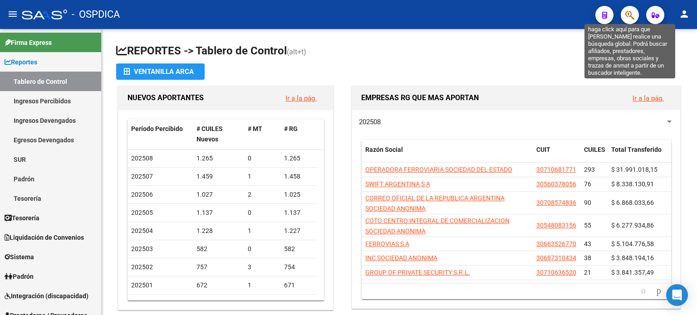
click at [631, 18] on icon "button" at bounding box center [629, 15] width 9 height 10
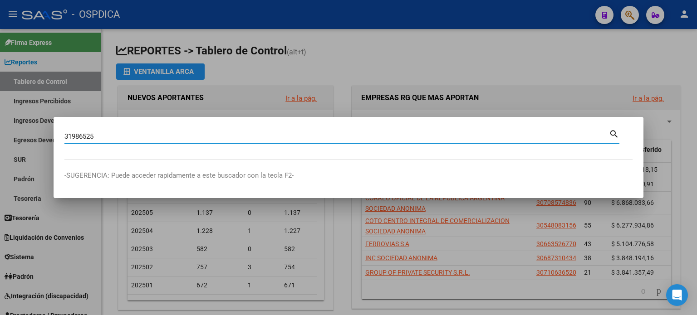
type input "31986525"
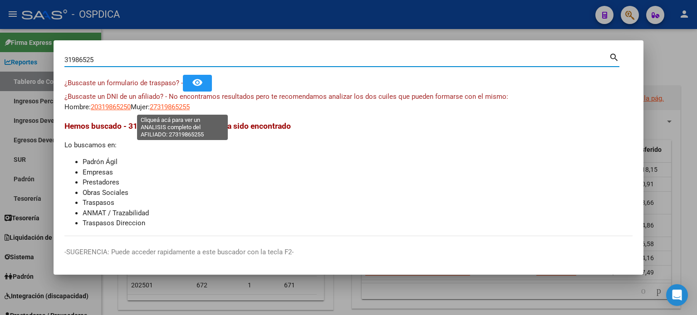
click at [176, 104] on span "27319865255" at bounding box center [170, 107] width 40 height 8
type textarea "27319865255"
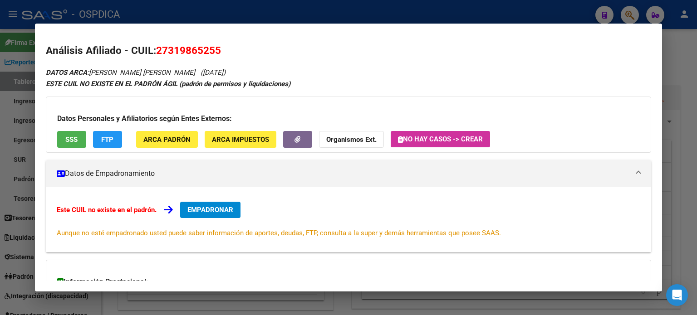
click at [69, 139] on span "SSS" at bounding box center [71, 140] width 12 height 8
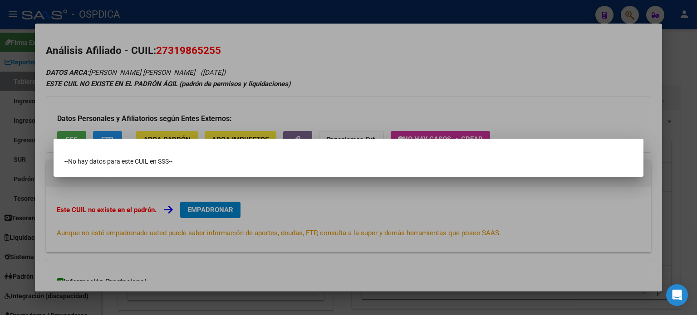
click at [261, 112] on div at bounding box center [348, 157] width 697 height 315
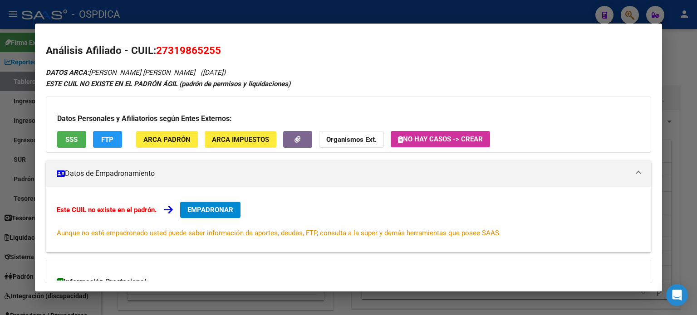
click at [429, 83] on div "ESTE CUIL NO EXISTE EN EL PADRÓN ÁGIL (padrón de permisos y liquidaciones)" at bounding box center [348, 84] width 605 height 10
click at [637, 15] on div at bounding box center [348, 157] width 697 height 315
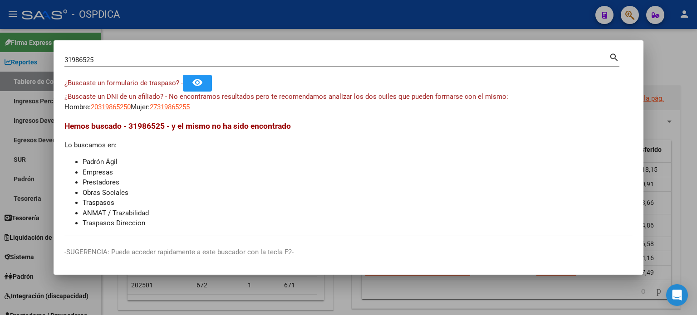
click at [631, 15] on div at bounding box center [348, 157] width 697 height 315
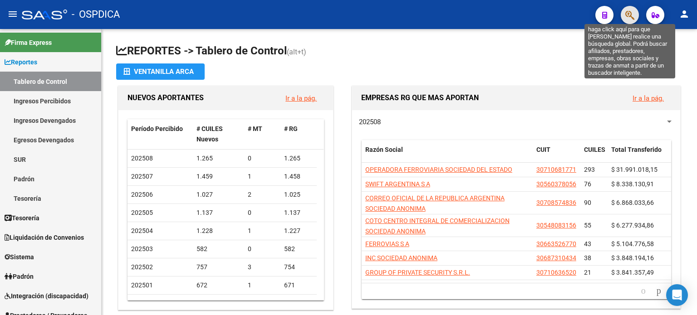
click at [629, 16] on icon "button" at bounding box center [629, 15] width 9 height 10
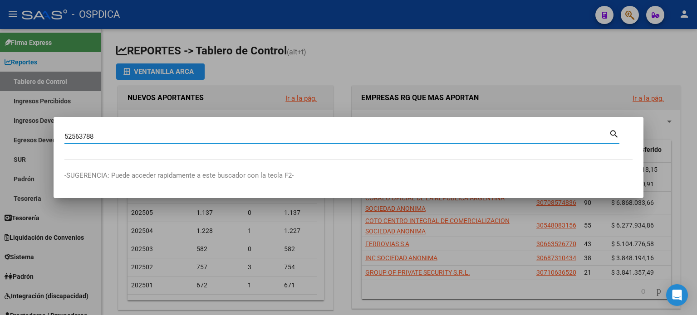
type input "52563788"
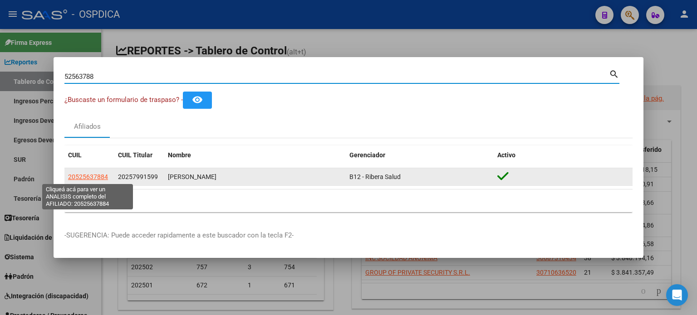
click at [93, 178] on span "20525637884" at bounding box center [88, 176] width 40 height 7
type textarea "20525637884"
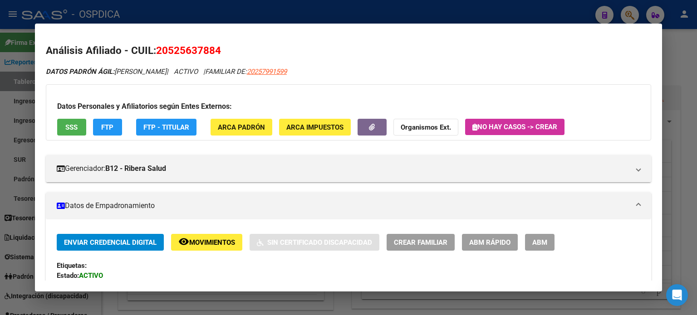
drag, startPoint x: 158, startPoint y: 49, endPoint x: 219, endPoint y: 50, distance: 60.8
click at [219, 50] on span "20525637884" at bounding box center [188, 50] width 65 height 12
copy span "20525637884"
drag, startPoint x: 207, startPoint y: 181, endPoint x: 573, endPoint y: 75, distance: 380.7
click at [573, 75] on div "DATOS PADRÓN ÁGIL: [PERSON_NAME] | ACTIVO | FAMILIAR DE: 20257991599" at bounding box center [348, 72] width 605 height 10
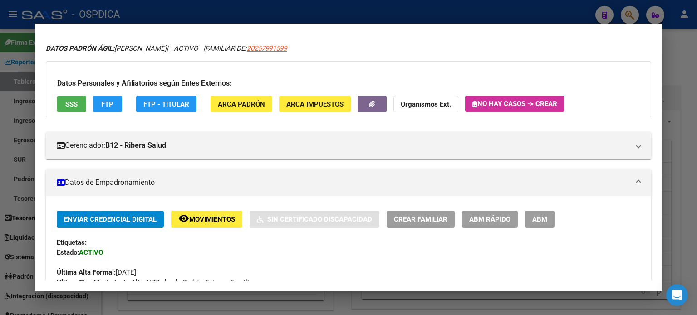
scroll to position [45, 0]
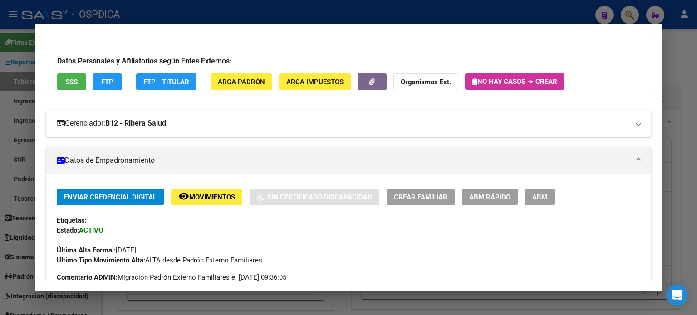
click at [152, 126] on strong "B12 - Ribera Salud" at bounding box center [135, 123] width 61 height 11
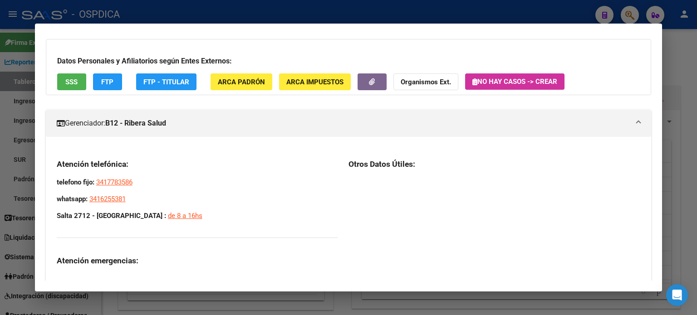
click at [152, 126] on strong "B12 - Ribera Salud" at bounding box center [135, 123] width 61 height 11
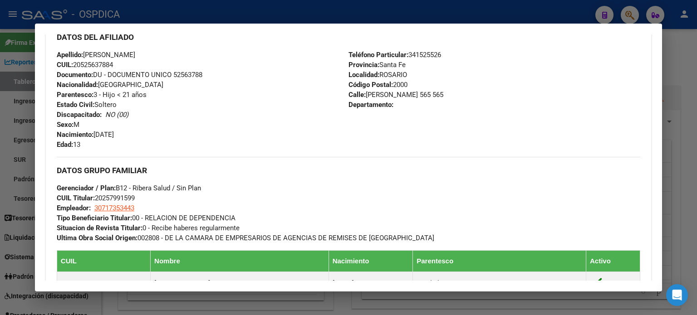
scroll to position [318, 0]
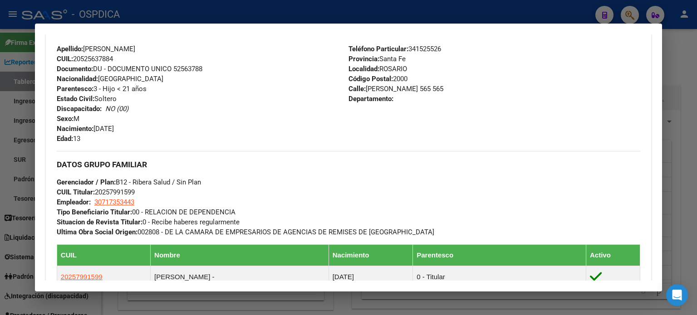
drag, startPoint x: 56, startPoint y: 192, endPoint x: 140, endPoint y: 191, distance: 83.5
click at [140, 191] on div "Enviar Credencial Digital remove_red_eye Movimientos Sin Certificado Discapacid…" at bounding box center [348, 135] width 605 height 437
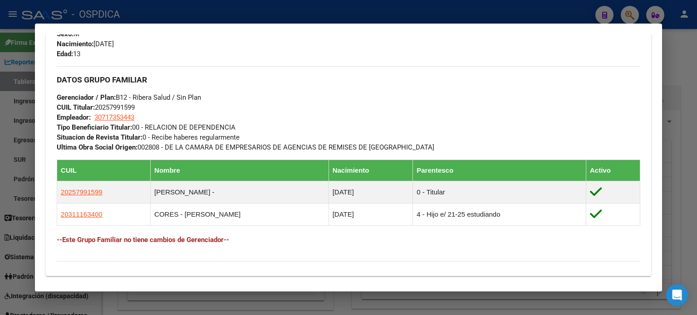
scroll to position [408, 0]
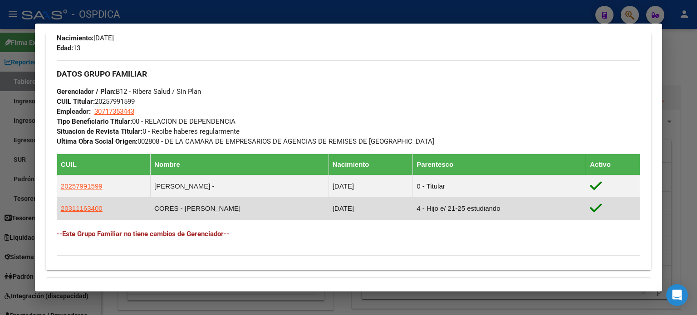
drag, startPoint x: 176, startPoint y: 210, endPoint x: 140, endPoint y: 208, distance: 36.3
click at [140, 208] on tr "20311163400 CORES - [PERSON_NAME] [DATE] 4 - Hijo e/ 21-25 estudiando" at bounding box center [348, 209] width 583 height 22
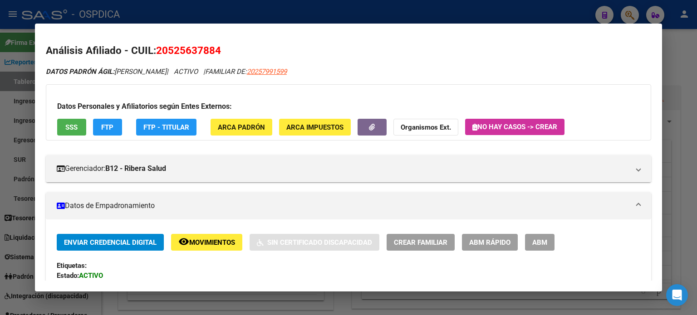
scroll to position [0, 0]
click at [627, 9] on div at bounding box center [348, 157] width 697 height 315
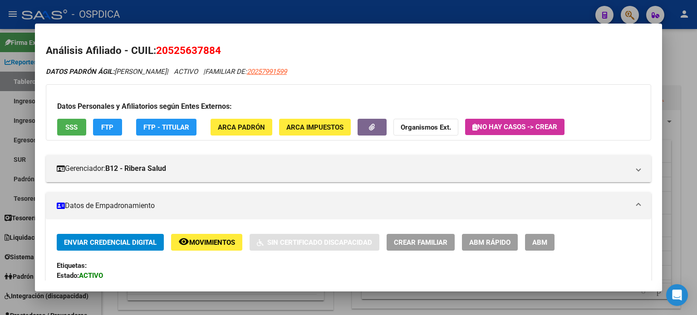
click at [627, 9] on div at bounding box center [348, 157] width 697 height 315
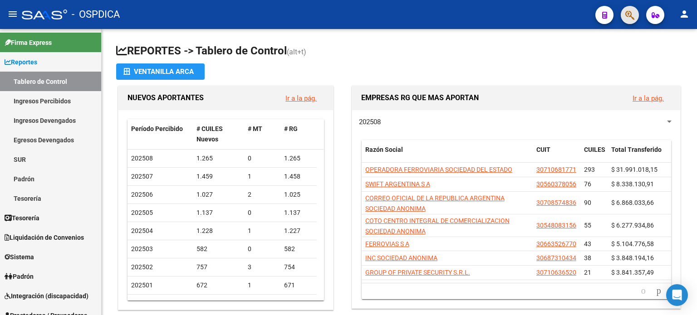
click at [627, 9] on span "button" at bounding box center [629, 15] width 9 height 19
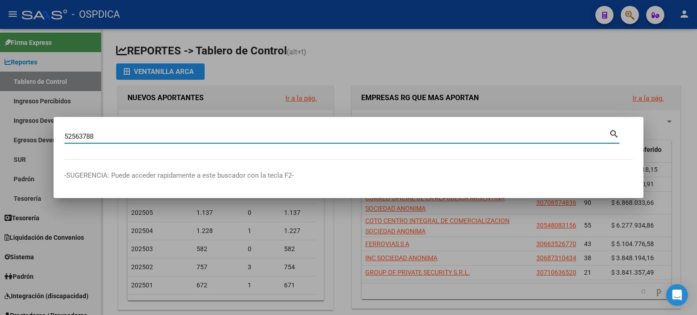
type input "52563788"
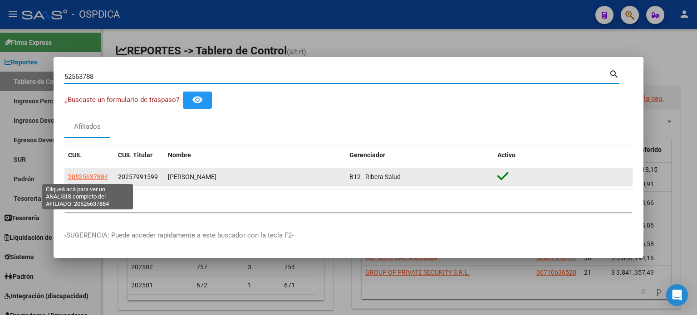
click at [98, 177] on span "20525637884" at bounding box center [88, 176] width 40 height 7
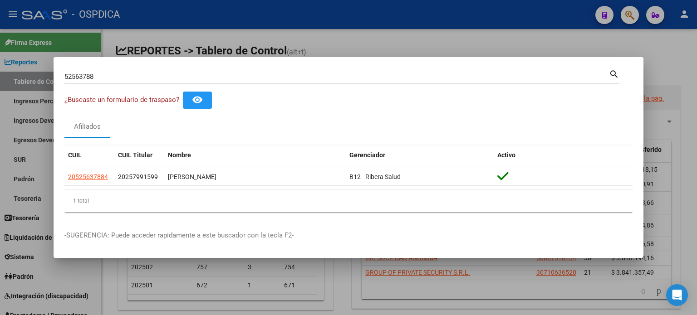
click at [219, 78] on input "52563788" at bounding box center [336, 77] width 544 height 8
click at [146, 40] on div at bounding box center [348, 157] width 697 height 315
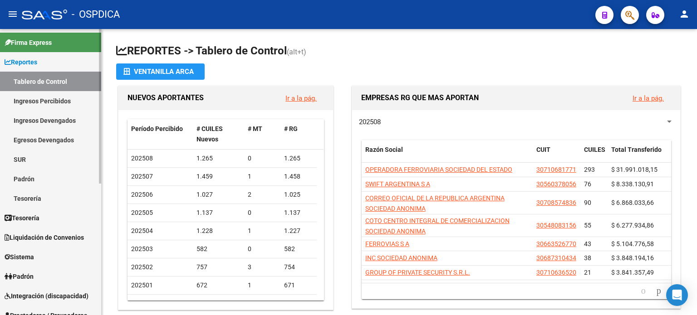
drag, startPoint x: 37, startPoint y: 175, endPoint x: 39, endPoint y: 170, distance: 5.1
click at [37, 175] on link "Padrón" at bounding box center [50, 179] width 101 height 20
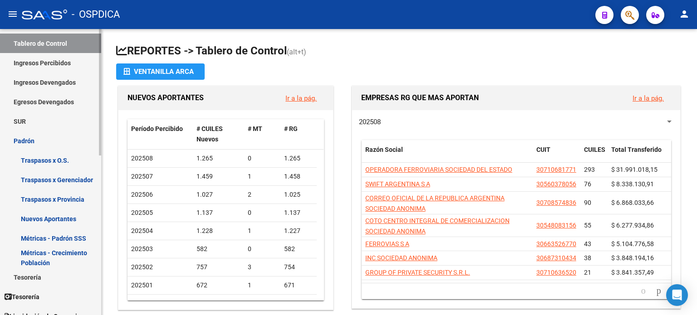
scroll to position [91, 0]
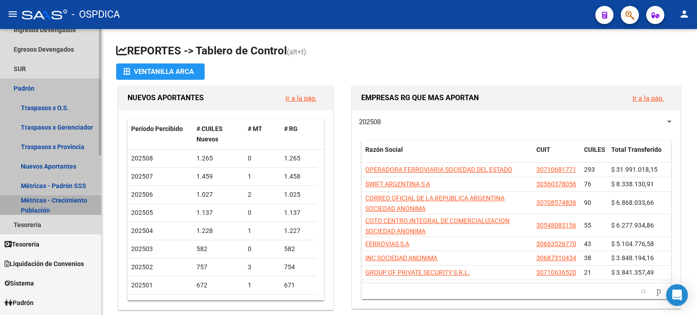
click at [60, 201] on link "Métricas - Crecimiento Población" at bounding box center [50, 206] width 101 height 20
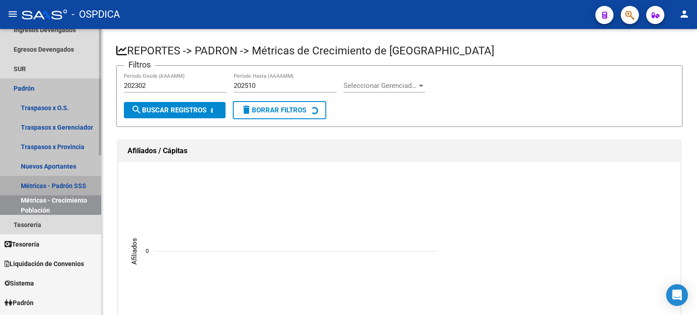
click at [80, 185] on link "Métricas - Padrón SSS" at bounding box center [50, 186] width 101 height 20
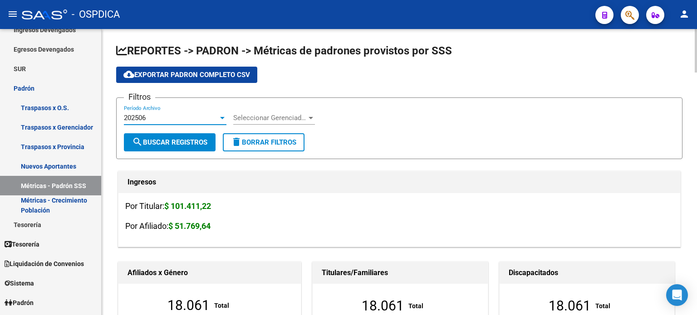
click at [186, 115] on div "202506" at bounding box center [171, 118] width 94 height 8
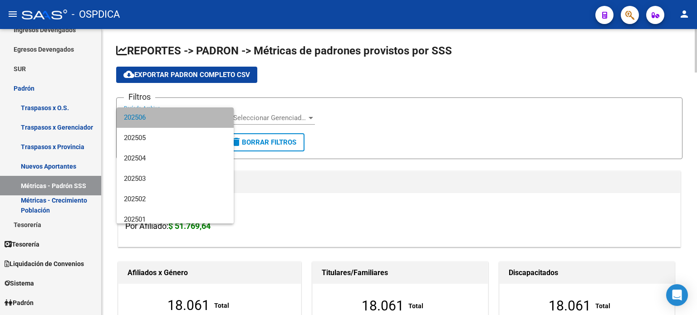
click at [186, 115] on span "202506" at bounding box center [175, 118] width 103 height 20
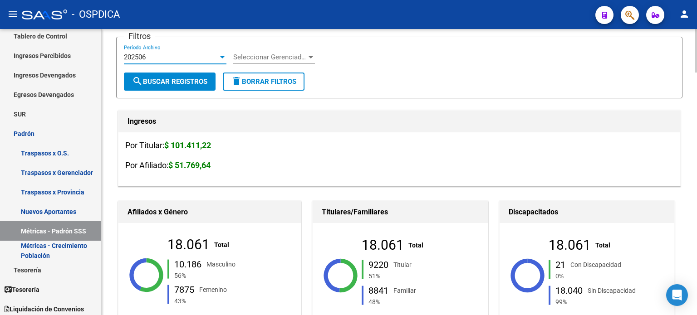
scroll to position [45, 0]
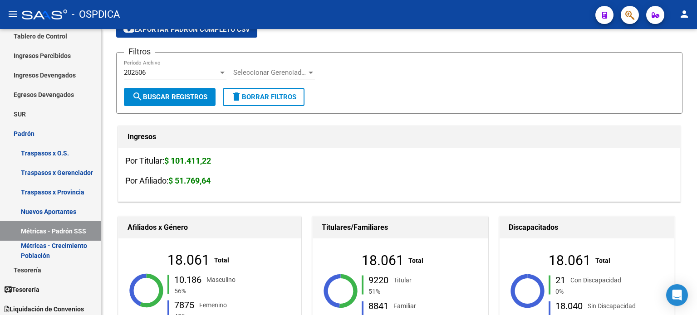
click at [641, 10] on mat-toolbar "menu - OSPDICA person" at bounding box center [348, 14] width 697 height 29
click at [635, 12] on button "button" at bounding box center [630, 15] width 18 height 18
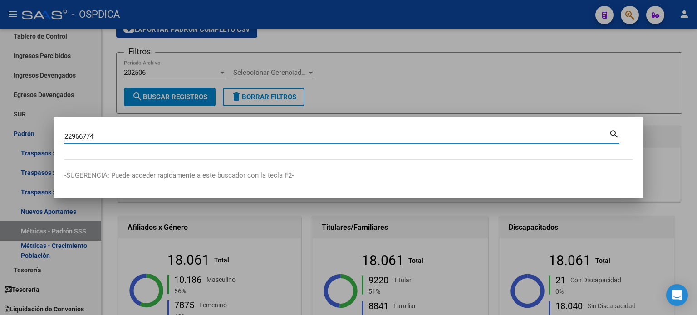
type input "22966774"
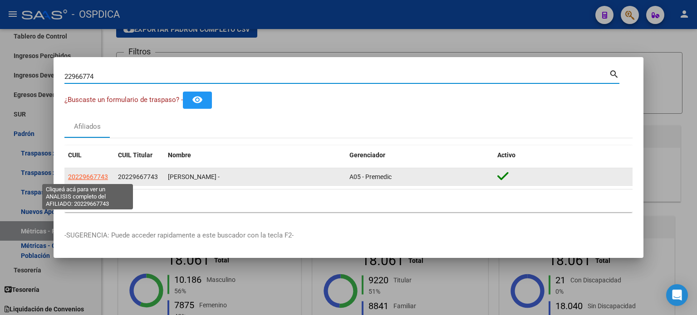
click at [96, 176] on span "20229667743" at bounding box center [88, 176] width 40 height 7
type textarea "20229667743"
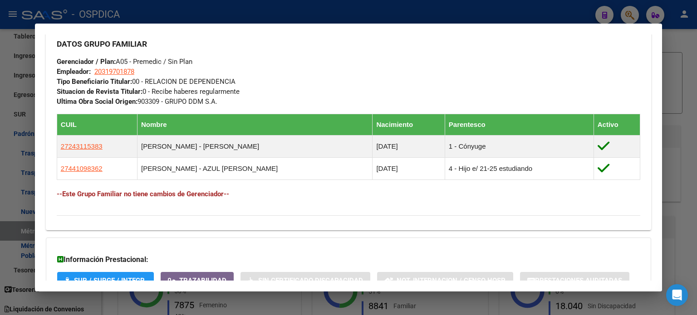
scroll to position [507, 0]
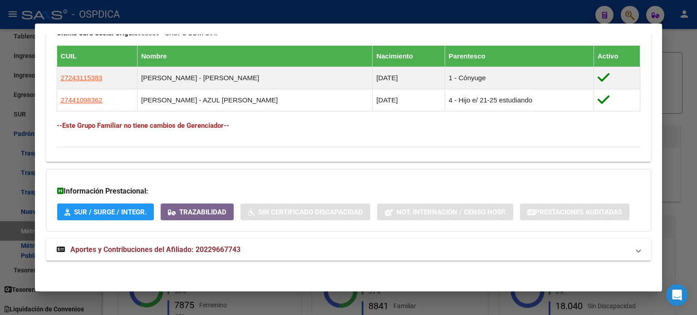
click at [124, 249] on span "Aportes y Contribuciones del Afiliado: 20229667743" at bounding box center [155, 249] width 170 height 9
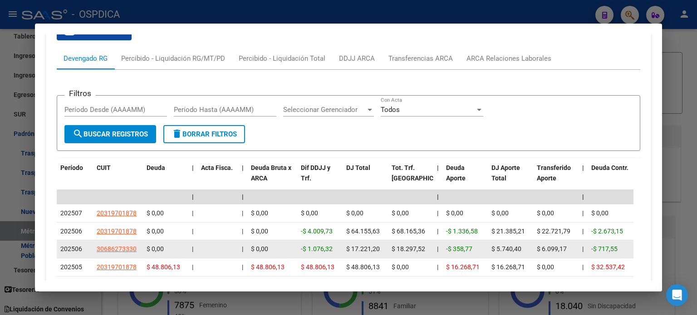
scroll to position [787, 0]
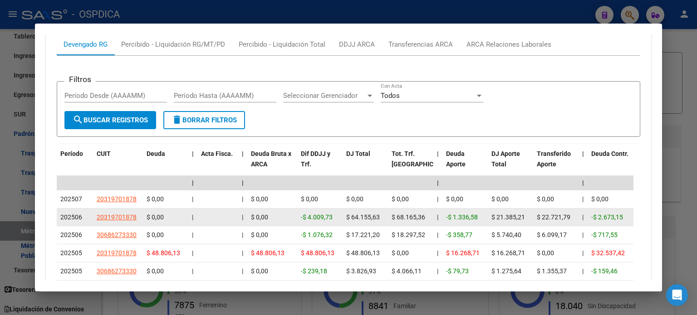
drag, startPoint x: 392, startPoint y: 214, endPoint x: 433, endPoint y: 214, distance: 40.4
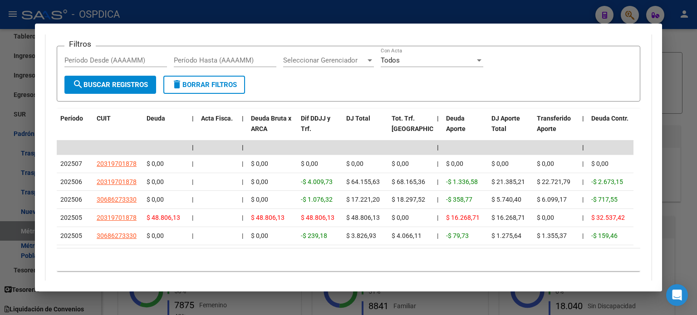
scroll to position [769, 0]
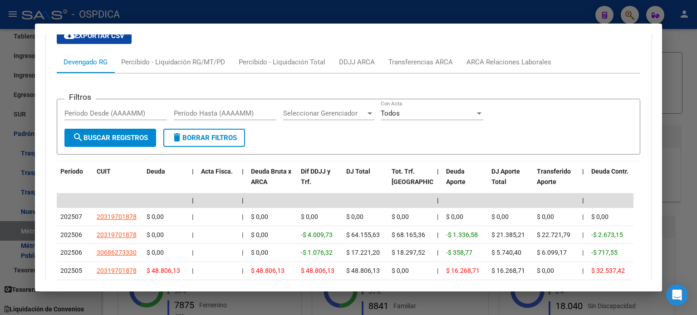
click at [666, 34] on div at bounding box center [348, 157] width 697 height 315
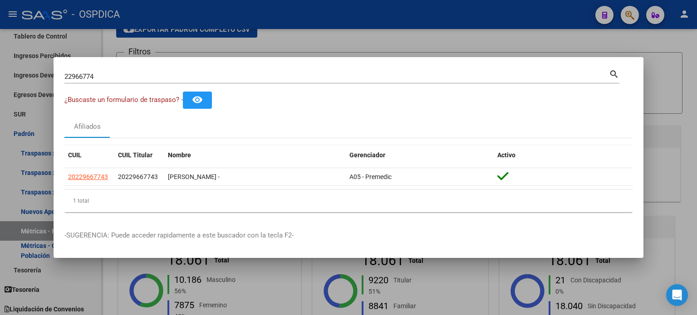
click at [529, 54] on div at bounding box center [348, 157] width 697 height 315
